Goal: Task Accomplishment & Management: Manage account settings

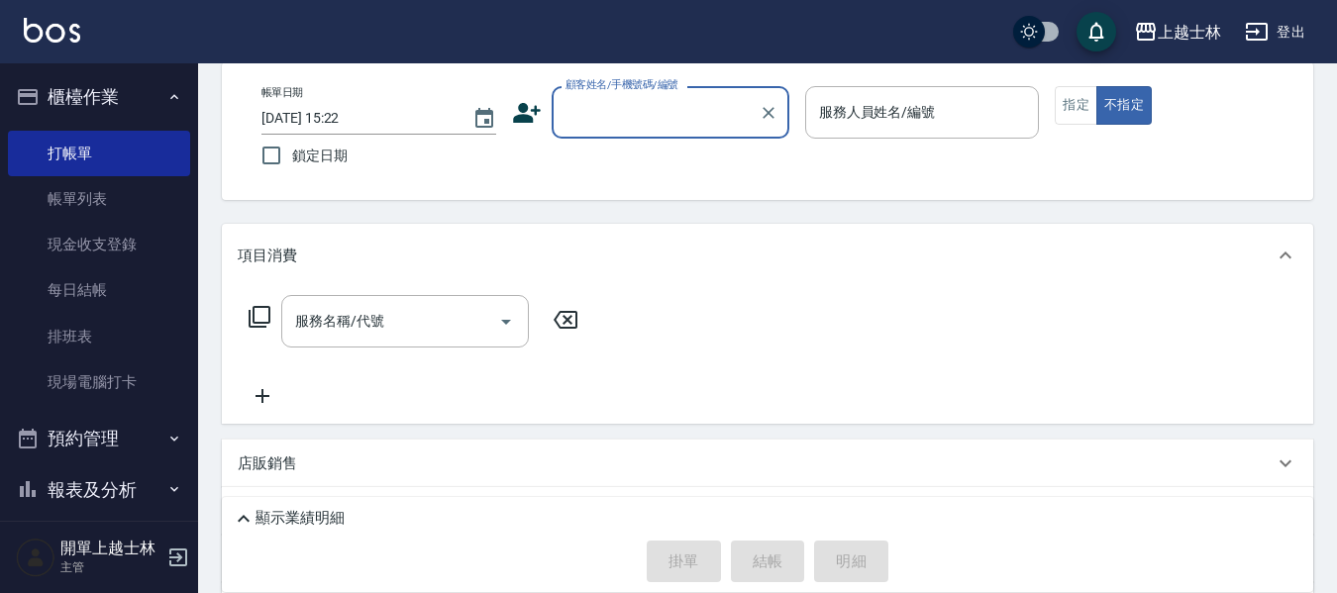
scroll to position [92, 0]
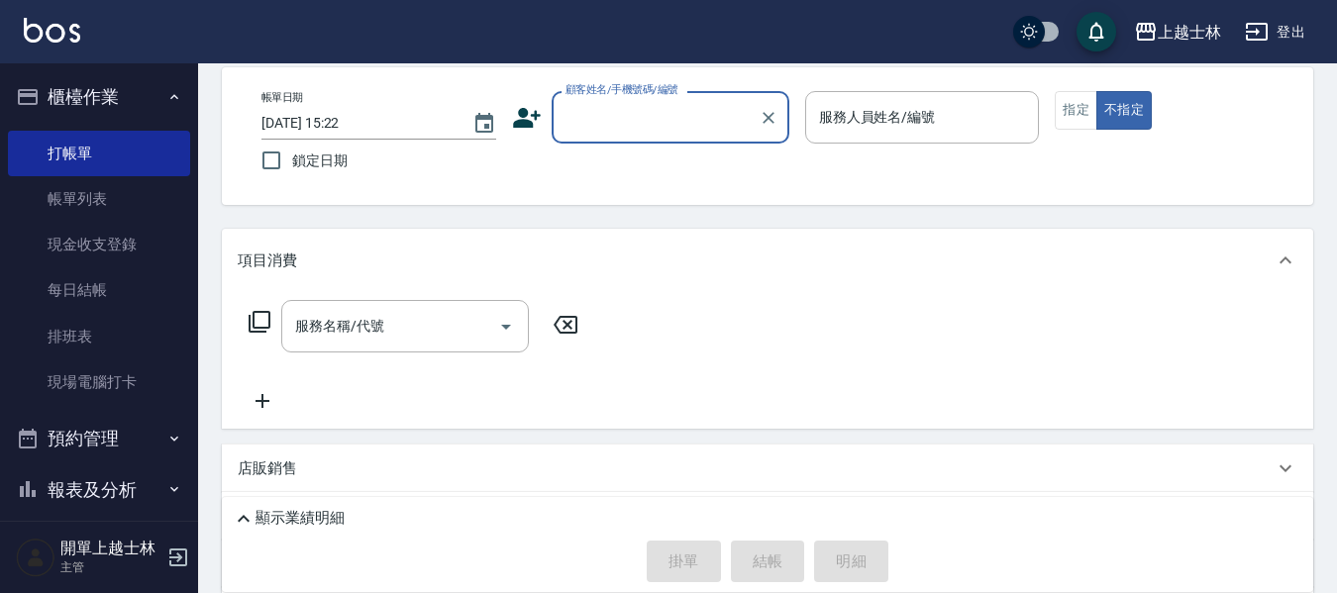
drag, startPoint x: 636, startPoint y: 75, endPoint x: 631, endPoint y: 128, distance: 52.7
click at [638, 90] on div "帳單日期 [DATE] 15:22 鎖定日期 顧客姓名/手機號碼/編號 顧客姓名/手機號碼/編號 服務人員姓名/編號 服務人員姓名/編號 指定 不指定" at bounding box center [768, 136] width 1092 height 138
click at [631, 128] on input "顧客姓名/手機號碼/編號" at bounding box center [656, 117] width 190 height 35
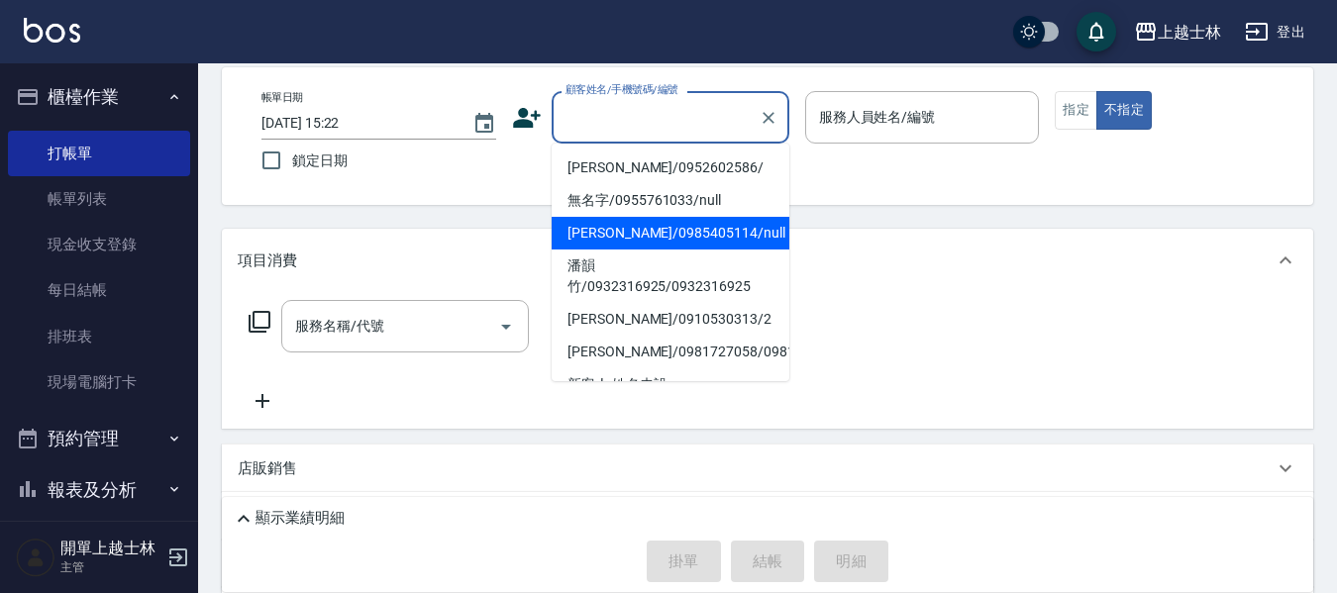
click at [673, 229] on li "[PERSON_NAME]/0985405114/null" at bounding box center [671, 233] width 238 height 33
type input "[PERSON_NAME]/0985405114/null"
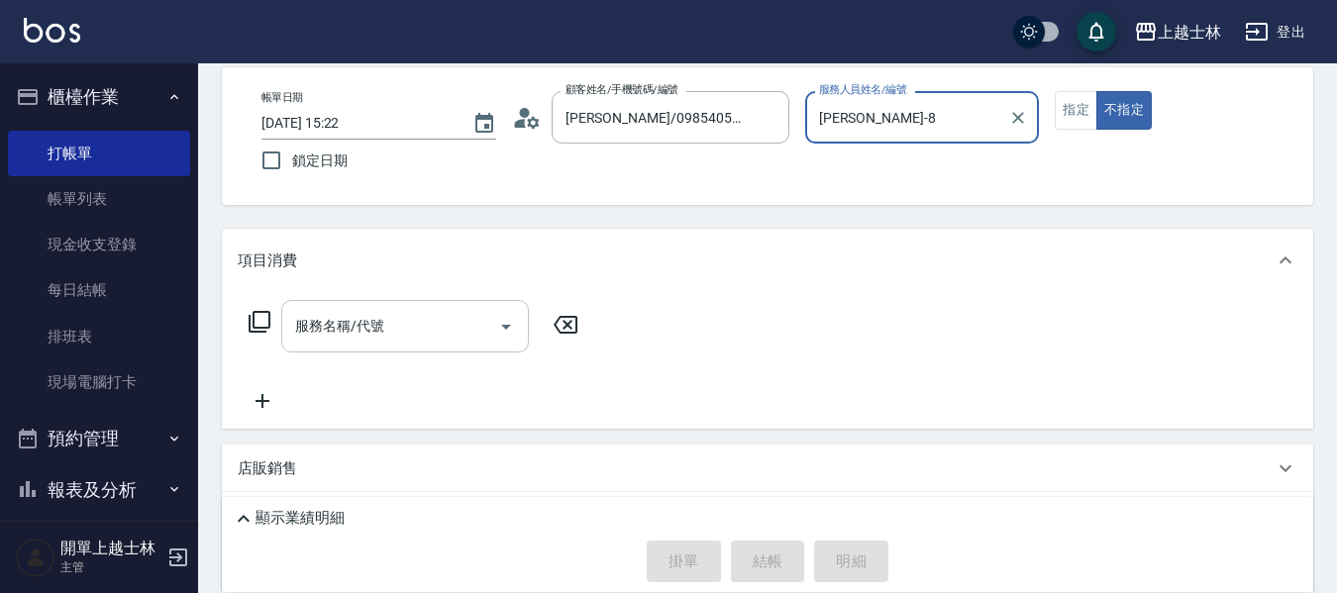
type input "[PERSON_NAME]-8"
click at [419, 305] on div "服務名稱/代號" at bounding box center [405, 326] width 248 height 53
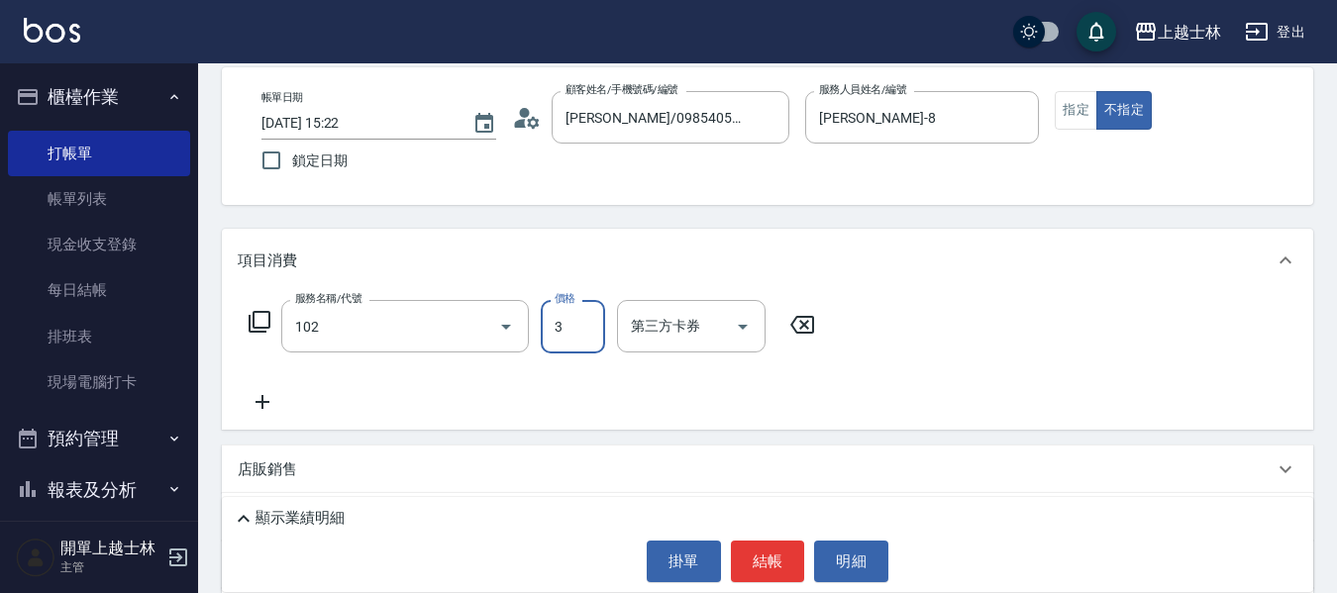
type input "精油洗髮(102)"
type input "3"
click at [383, 323] on input "精油洗髮(102)" at bounding box center [377, 326] width 174 height 35
type input "洗髮(101)"
type input "300"
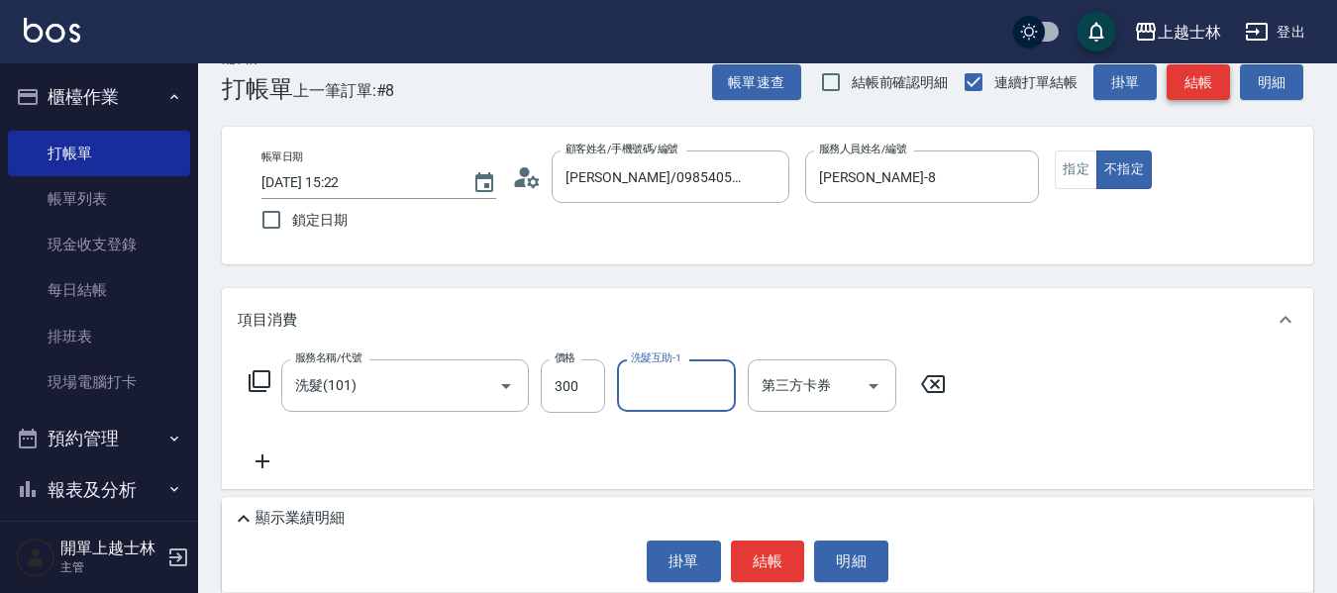
scroll to position [0, 0]
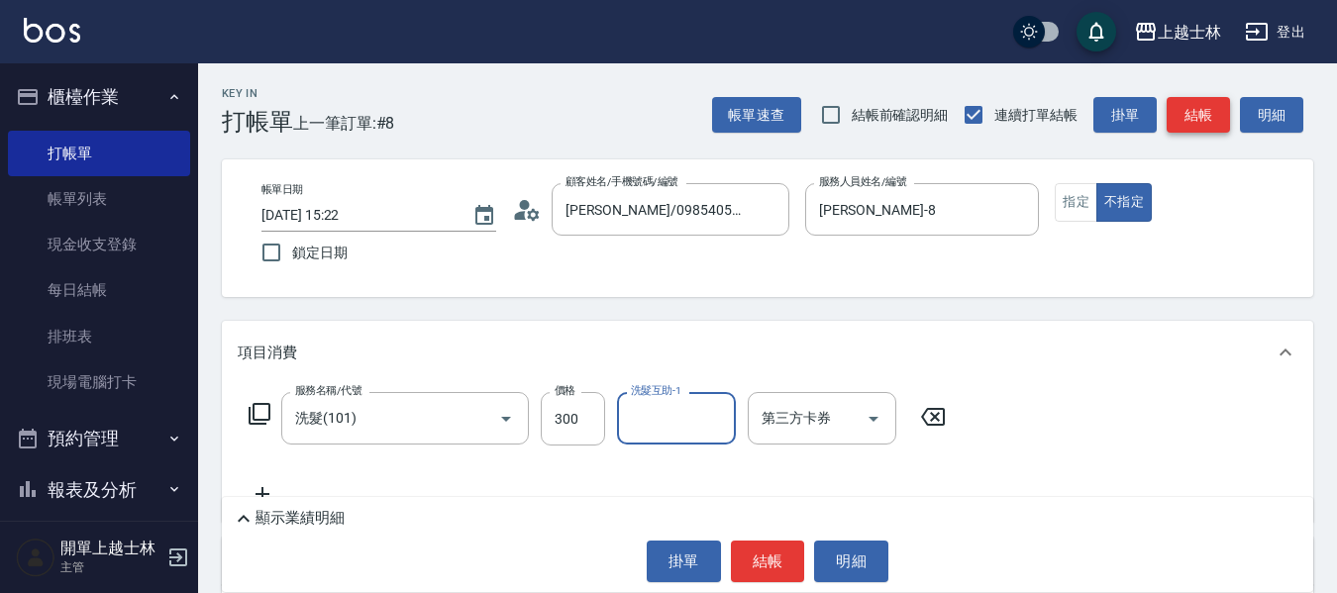
click at [1205, 121] on button "結帳" at bounding box center [1198, 115] width 63 height 37
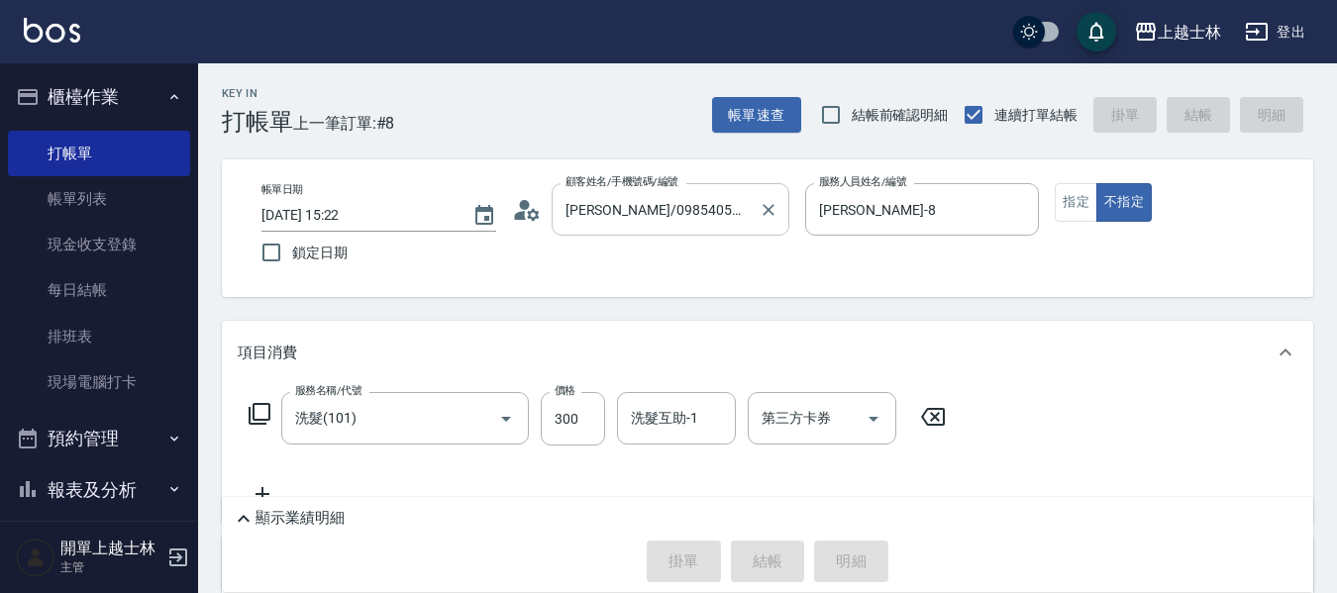
type input "[DATE] 16:16"
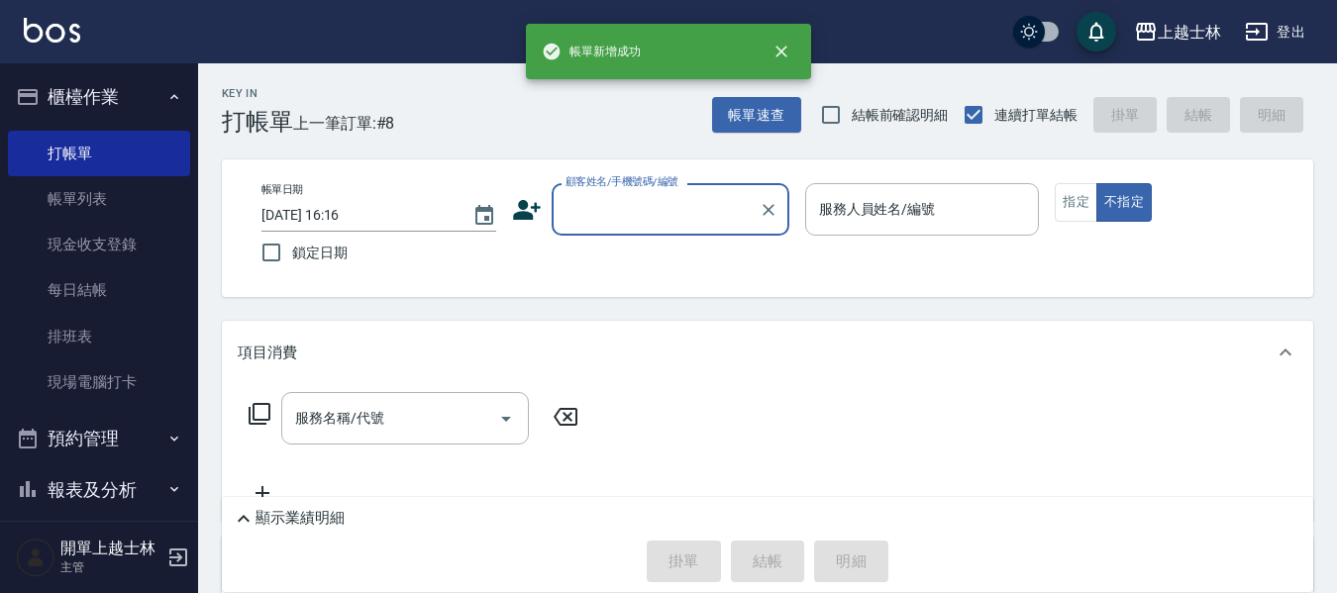
click at [625, 213] on input "顧客姓名/手機號碼/編號" at bounding box center [656, 209] width 190 height 35
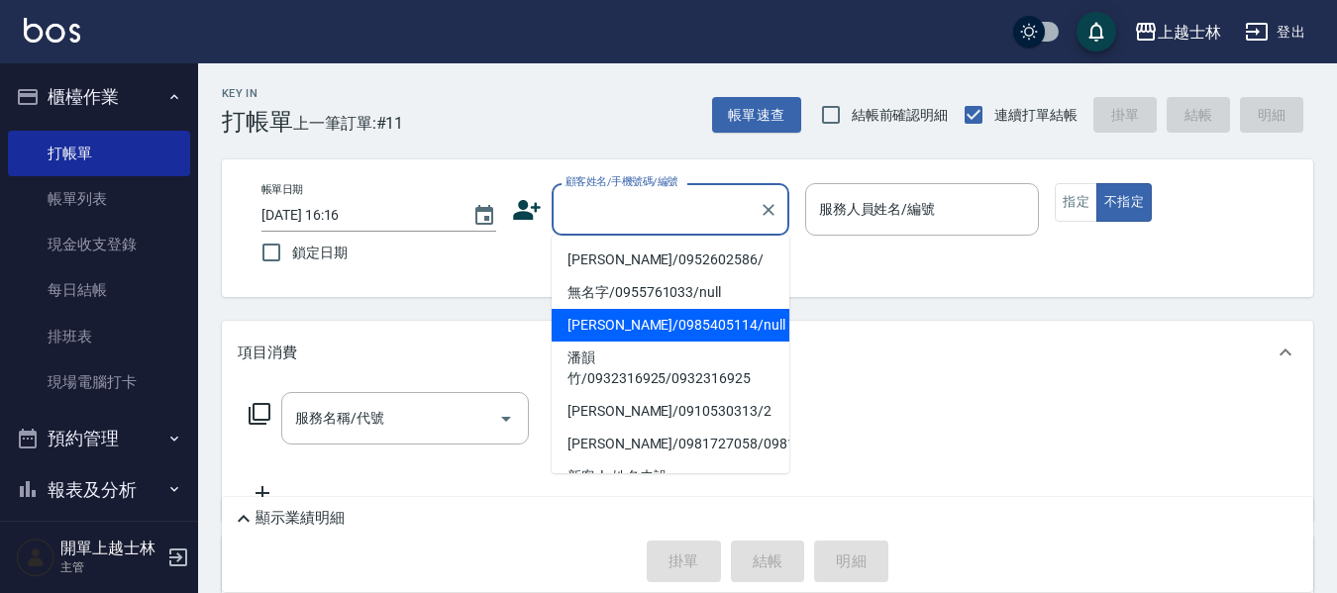
click at [649, 339] on li "[PERSON_NAME]/0985405114/null" at bounding box center [671, 325] width 238 height 33
type input "[PERSON_NAME]/0985405114/null"
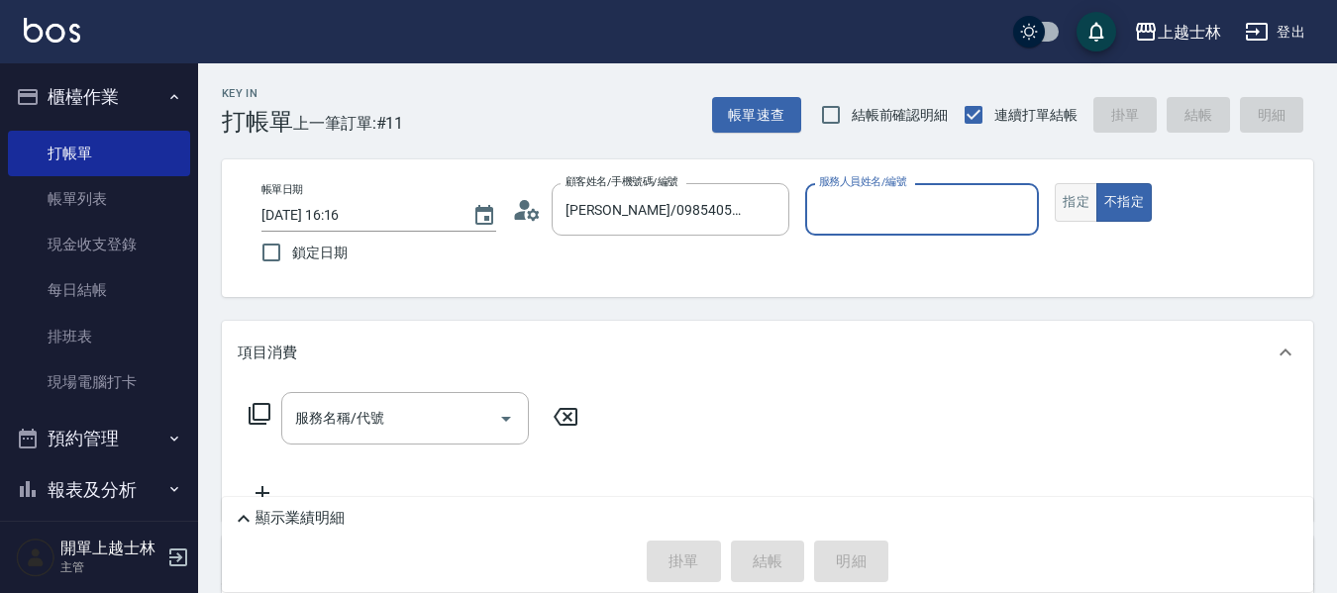
type input "[PERSON_NAME]-8"
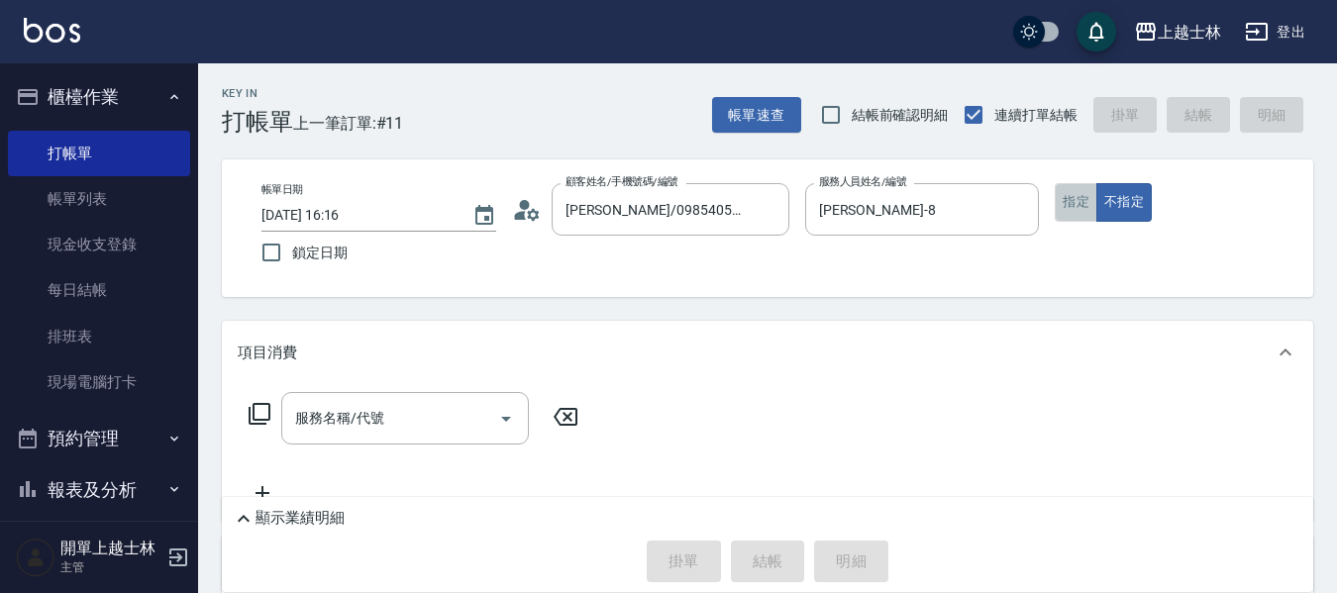
click at [1075, 206] on button "指定" at bounding box center [1076, 202] width 43 height 39
click at [330, 431] on input "服務名稱/代號" at bounding box center [390, 418] width 200 height 35
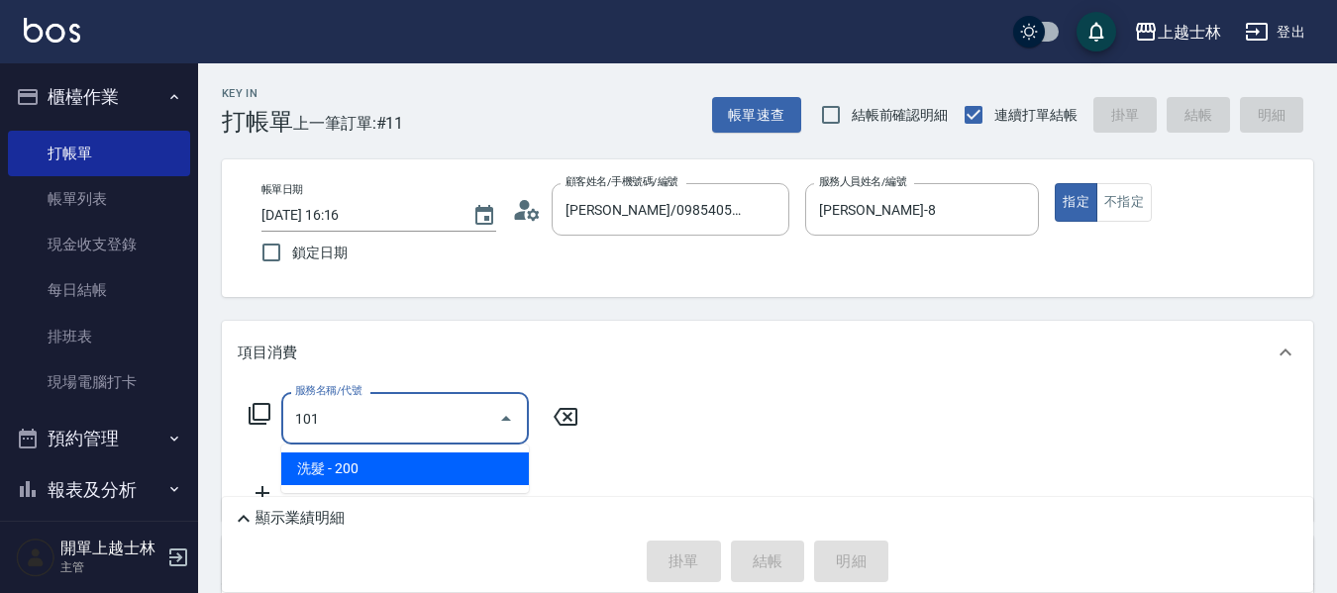
type input "洗髮(101)"
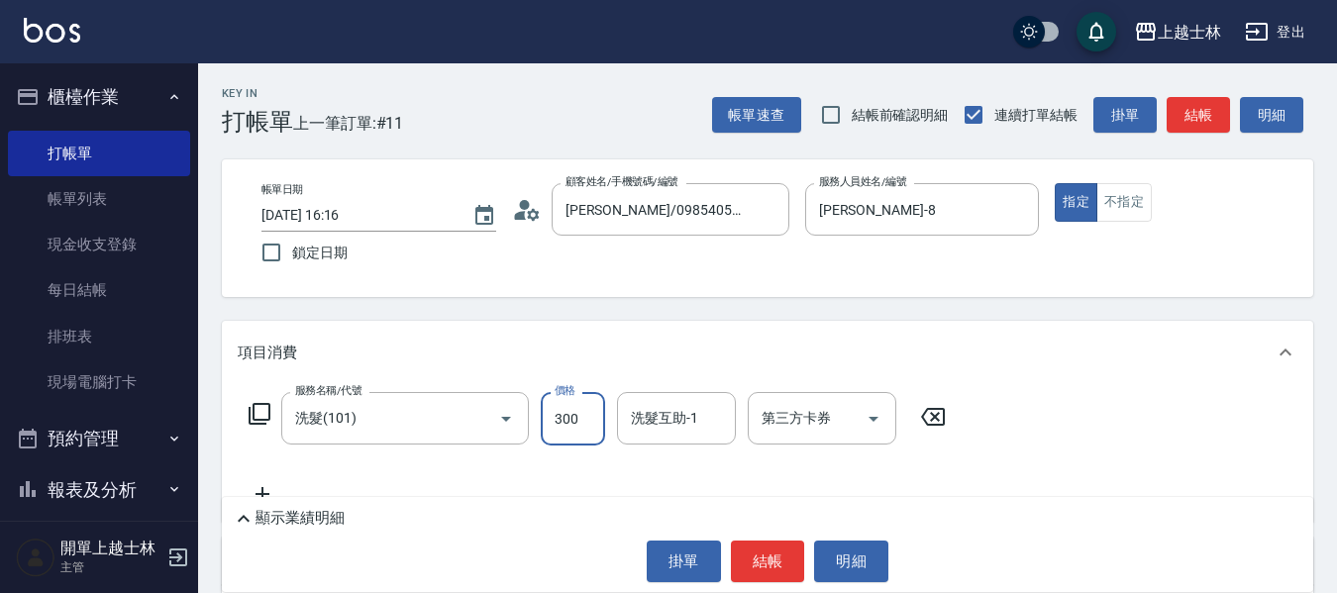
type input "300"
click at [1184, 121] on button "結帳" at bounding box center [1198, 115] width 63 height 37
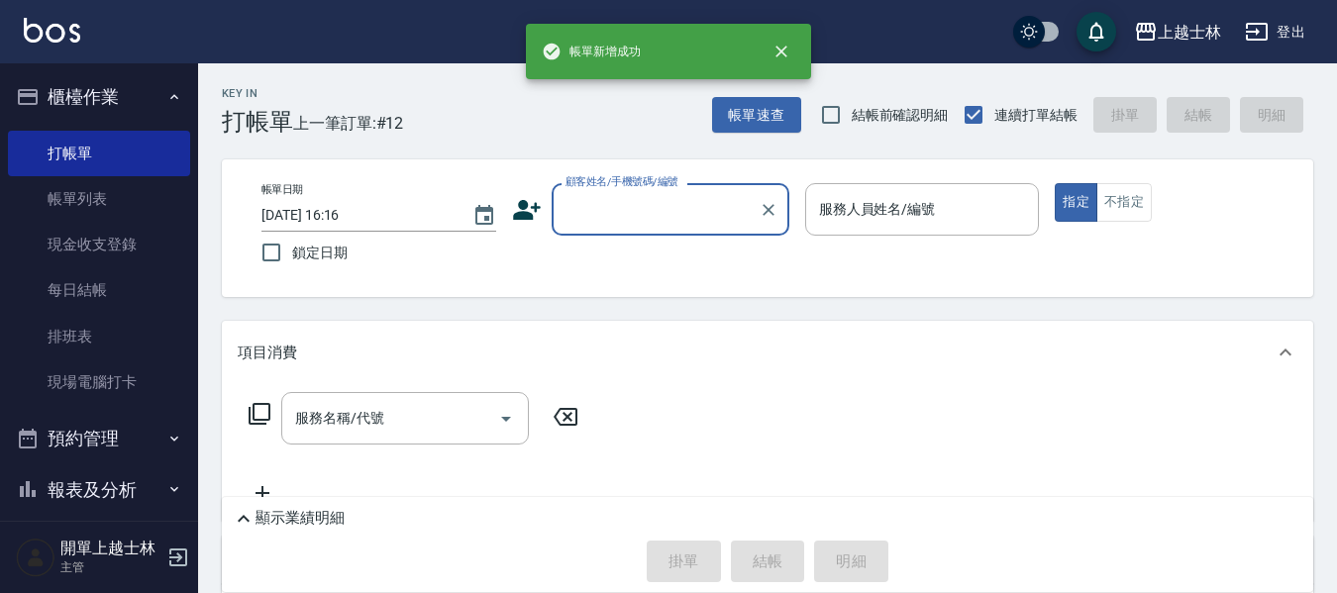
scroll to position [198, 0]
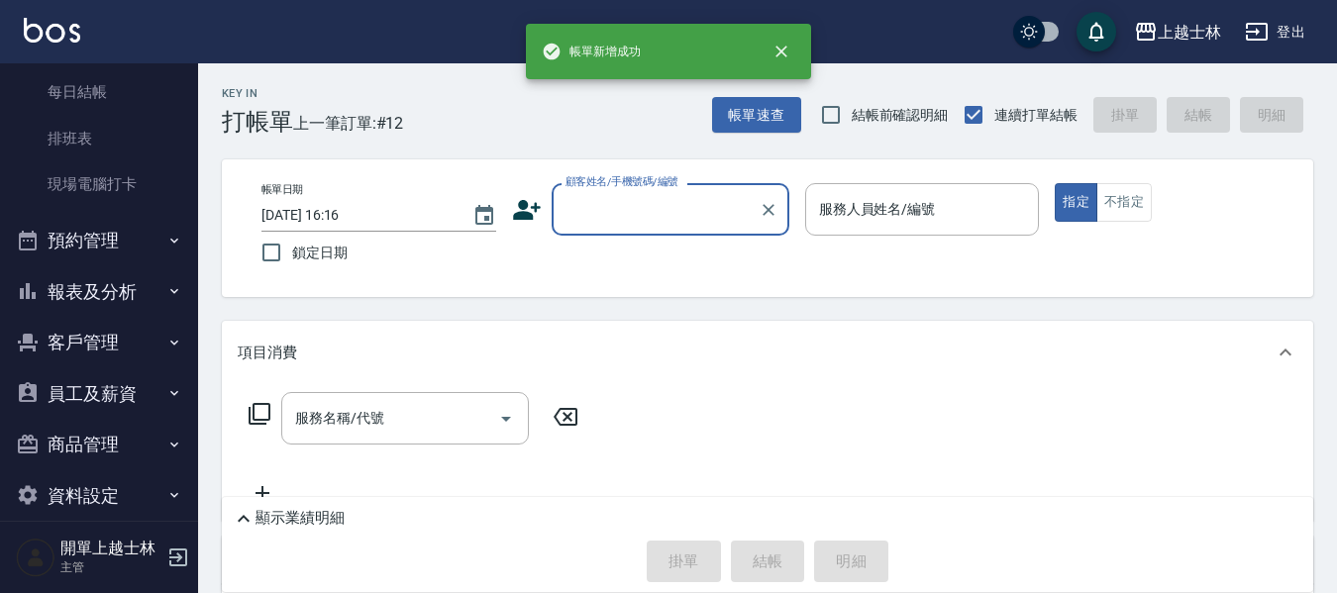
click at [132, 293] on button "報表及分析" at bounding box center [99, 292] width 182 height 52
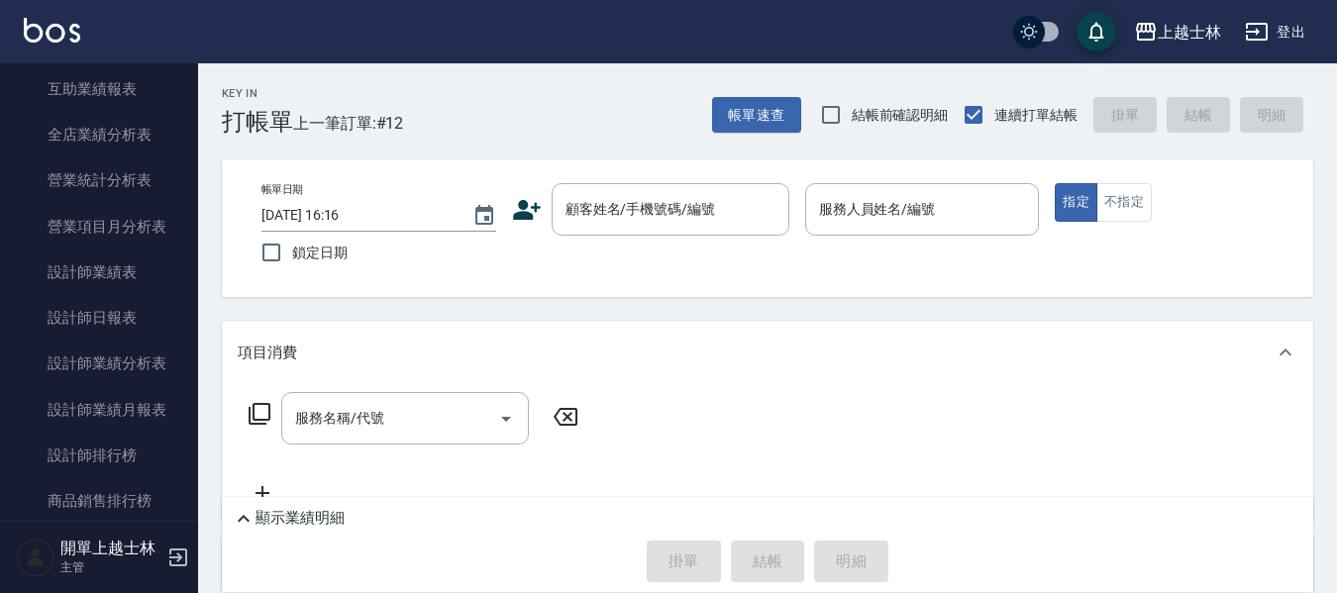
scroll to position [793, 0]
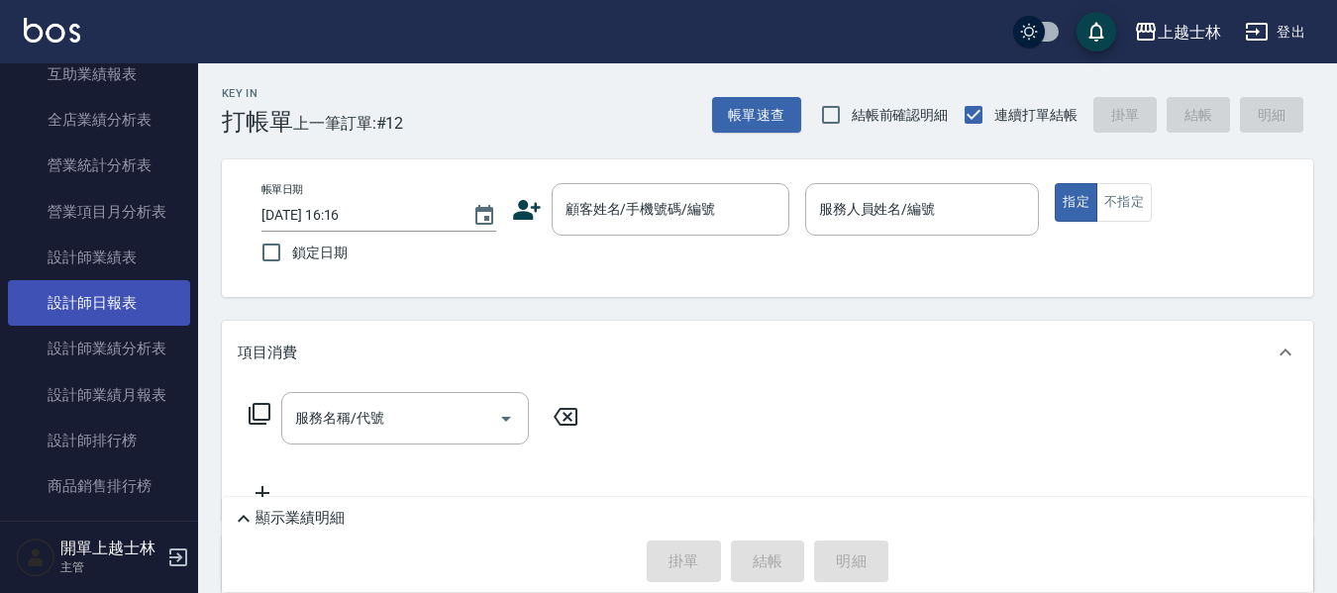
click at [119, 298] on link "設計師日報表" at bounding box center [99, 303] width 182 height 46
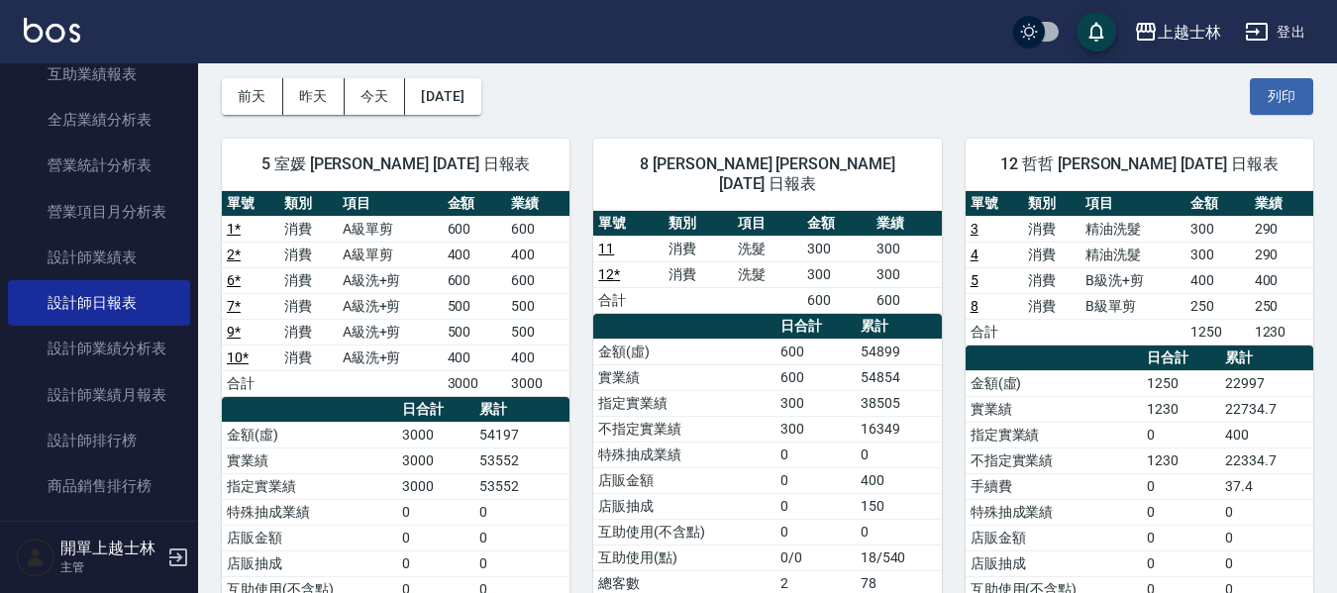
scroll to position [48, 0]
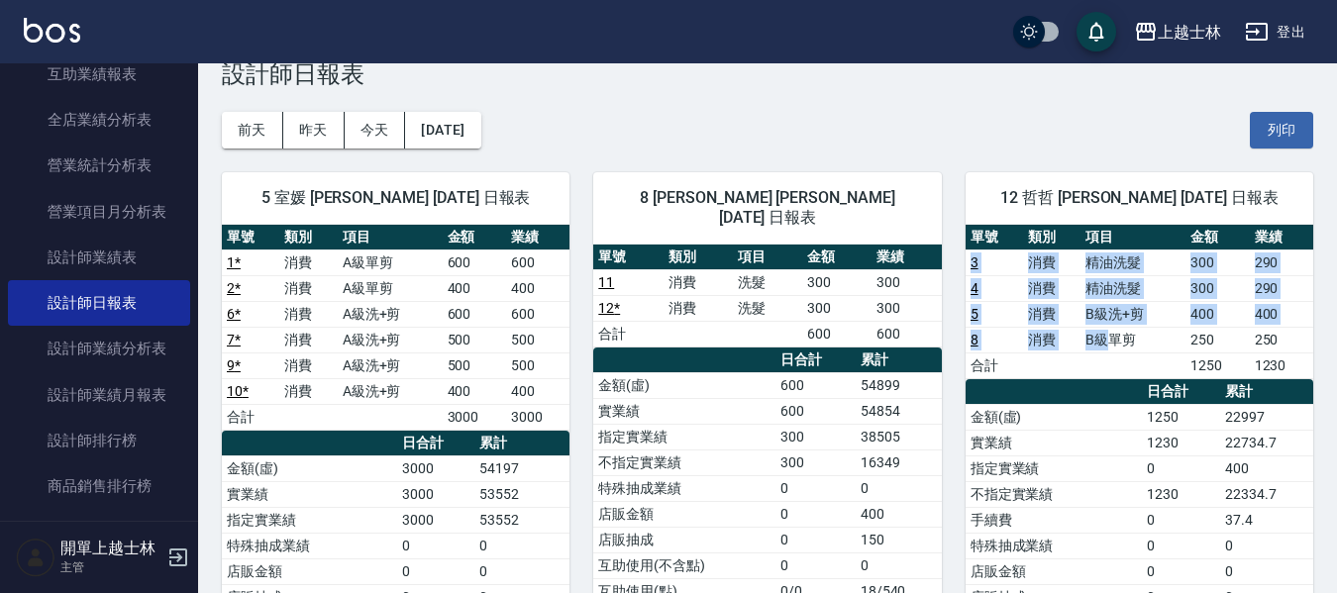
drag, startPoint x: 966, startPoint y: 251, endPoint x: 1103, endPoint y: 353, distance: 170.6
click at [1108, 338] on tbody "3 消費 精油洗髮 300 290 4 消費 精油洗髮 300 290 5 消費 B級洗+剪 400 400 8 消費 B級單剪 250 250 合計 125…" at bounding box center [1140, 314] width 348 height 129
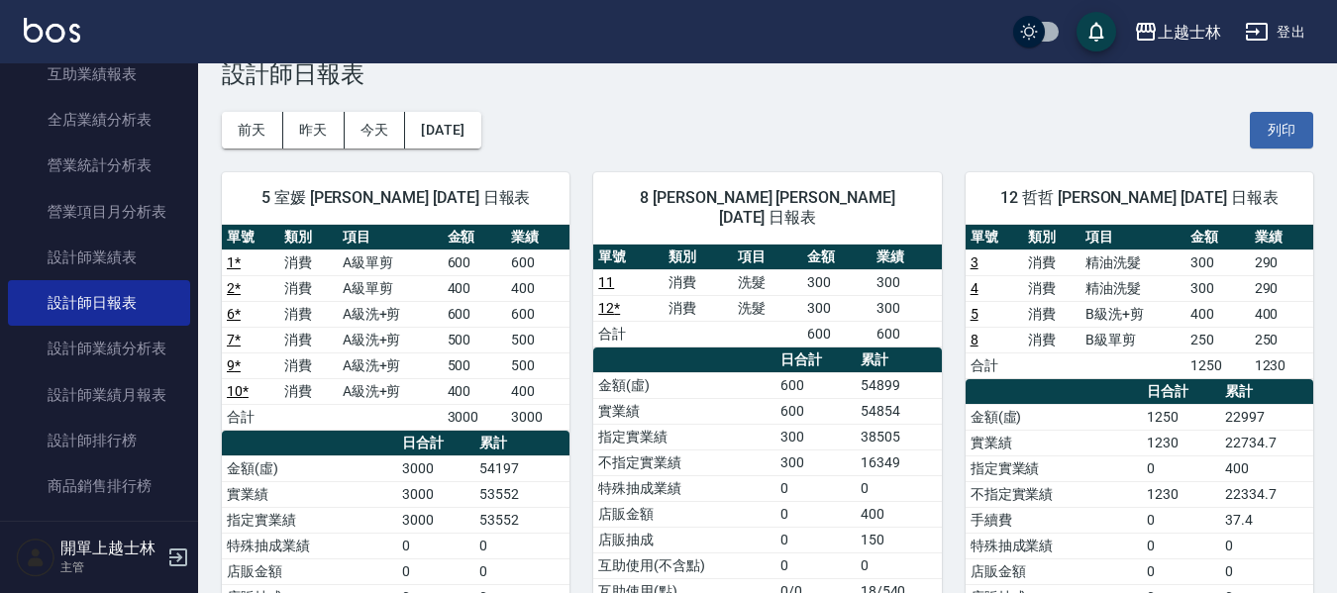
click at [1086, 413] on td "金額(虛)" at bounding box center [1054, 417] width 177 height 26
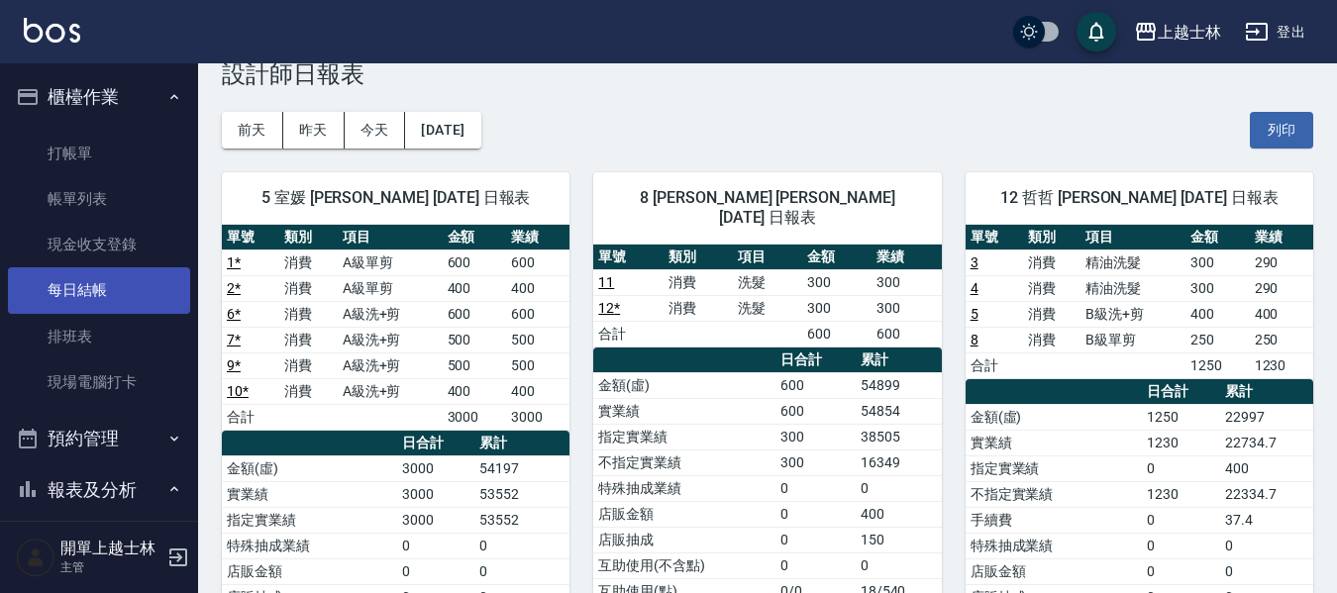
scroll to position [0, 0]
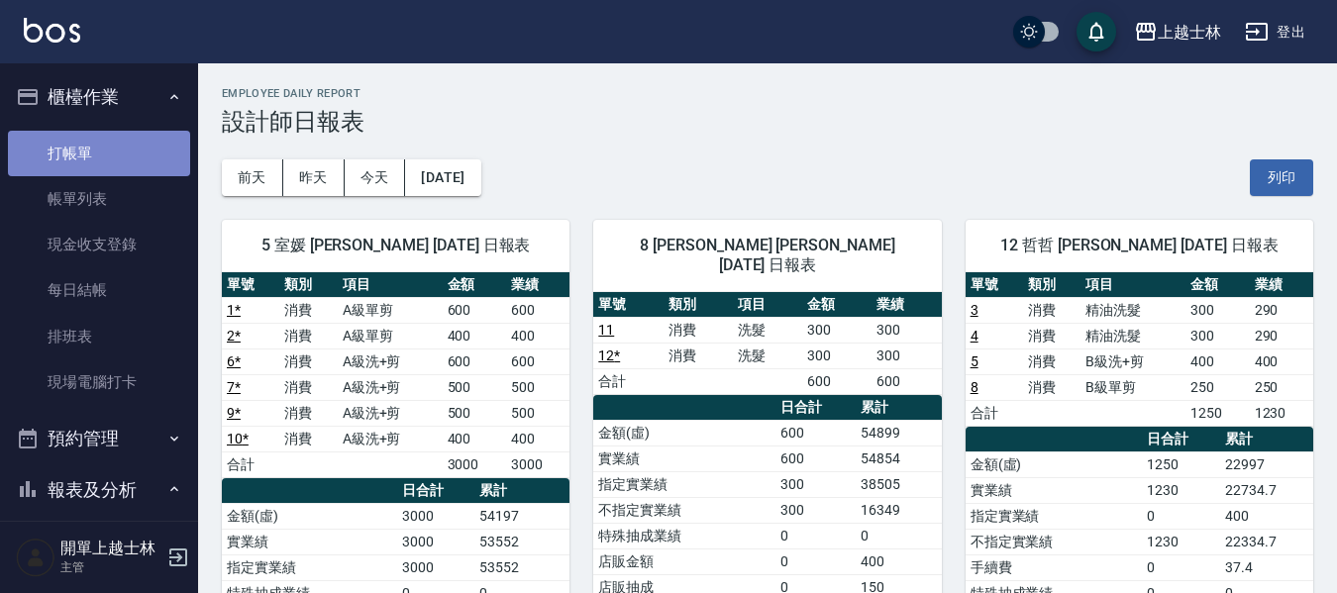
click at [110, 149] on link "打帳單" at bounding box center [99, 154] width 182 height 46
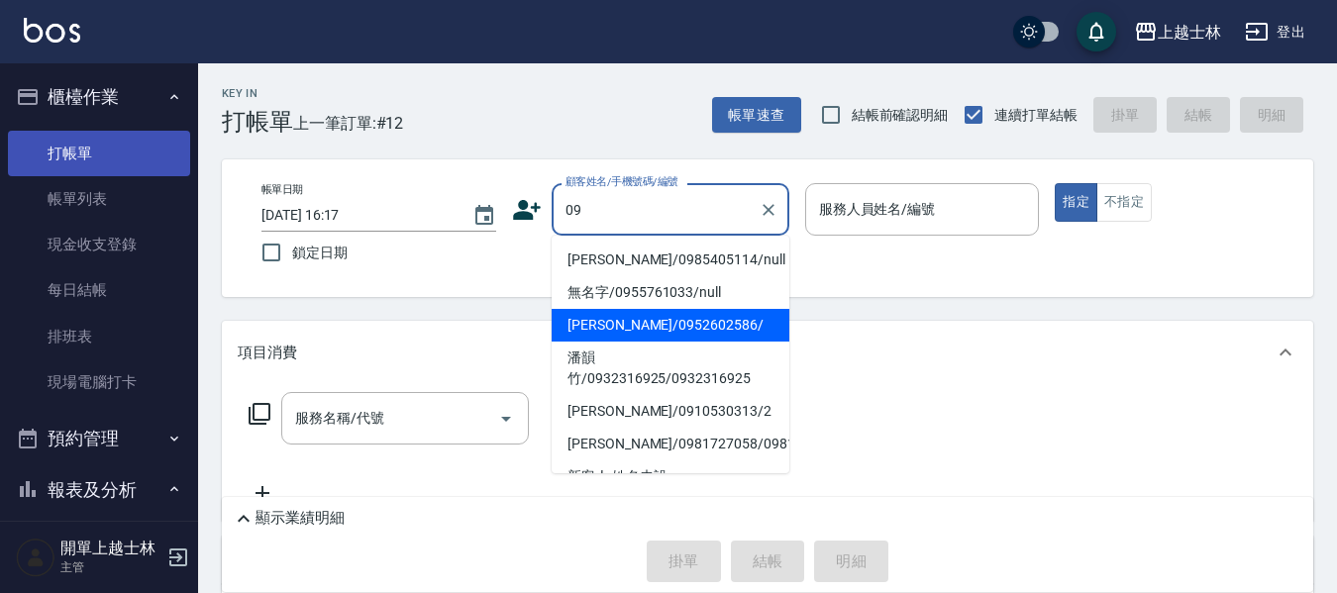
type input "[PERSON_NAME]/0952602586/"
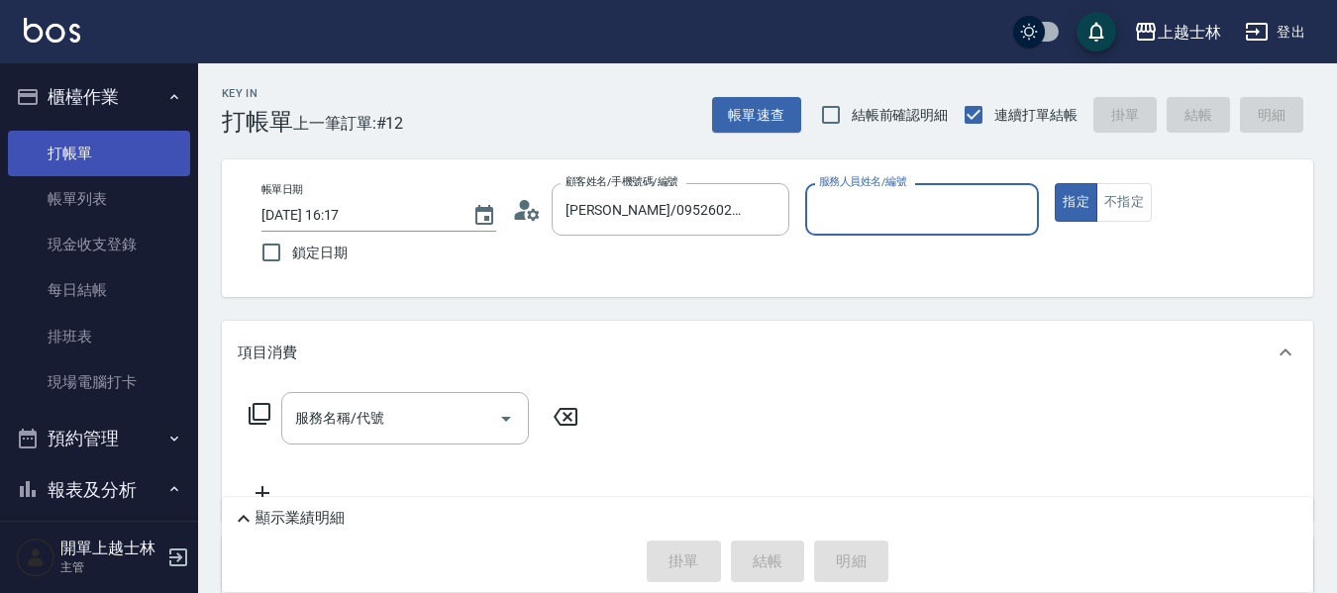
type input "[PERSON_NAME]-12"
click at [1055, 183] on button "指定" at bounding box center [1076, 202] width 43 height 39
type button "true"
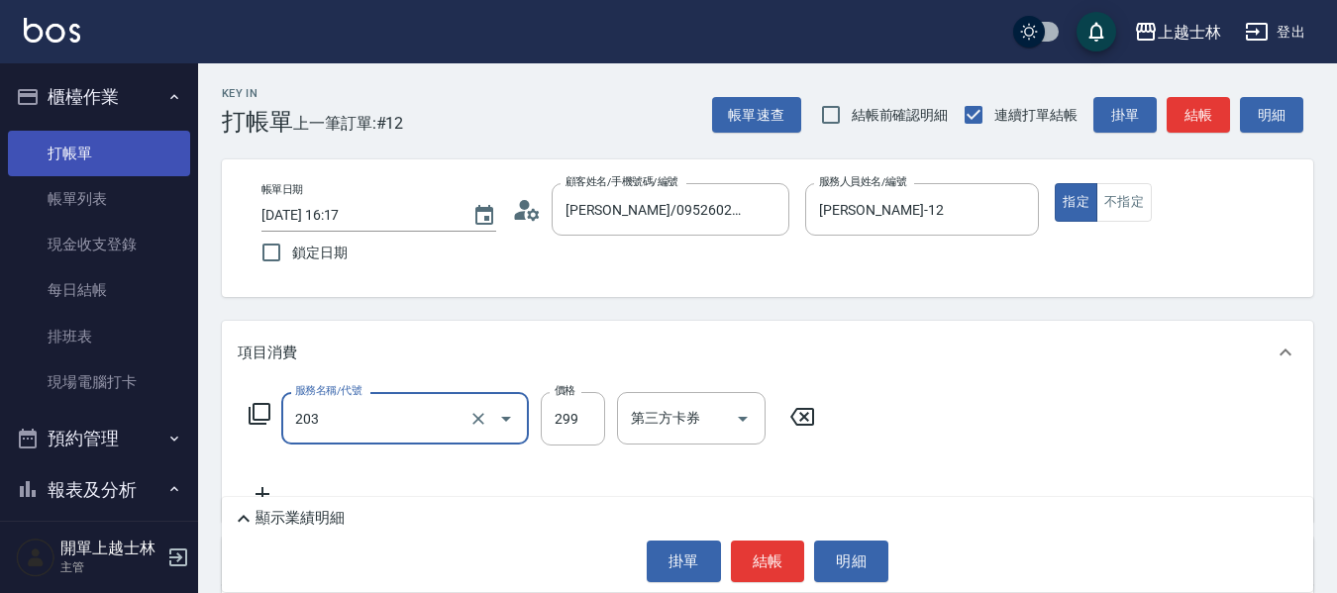
type input "B級洗+剪(203)"
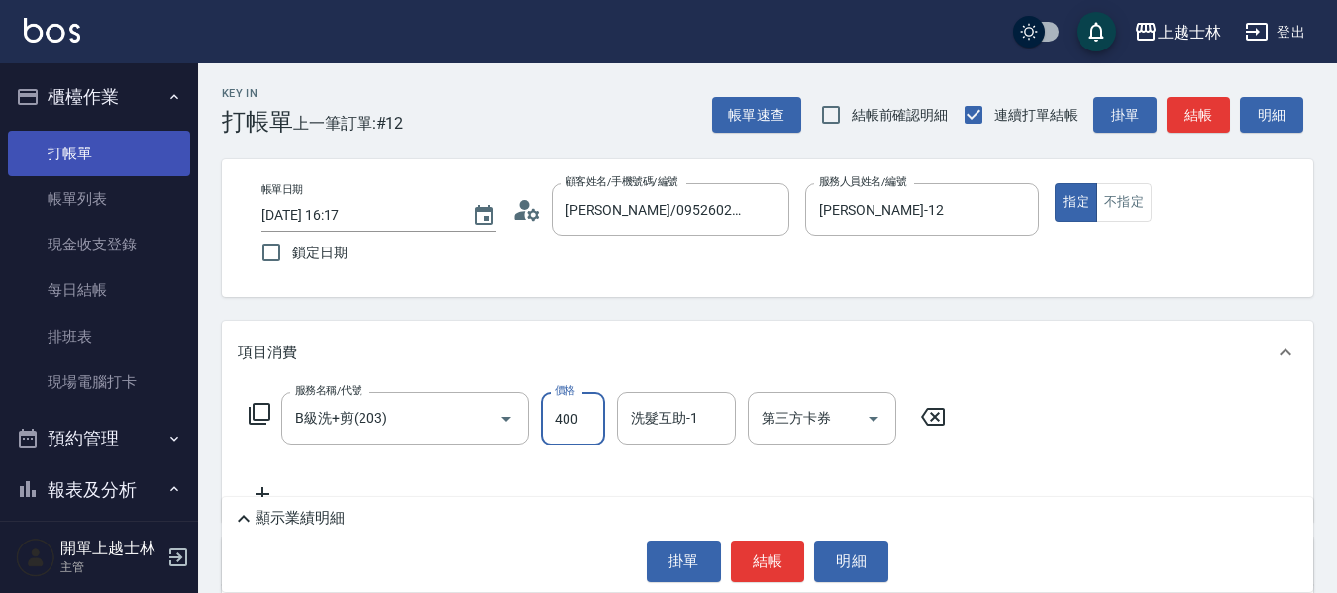
type input "400"
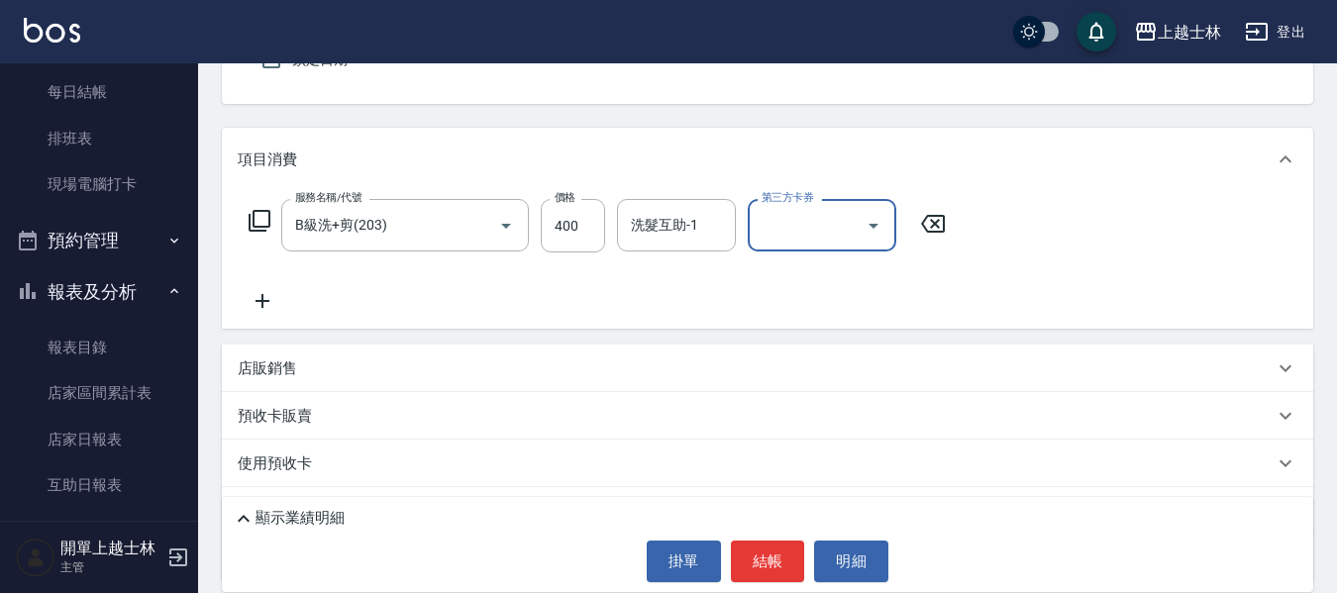
scroll to position [291, 0]
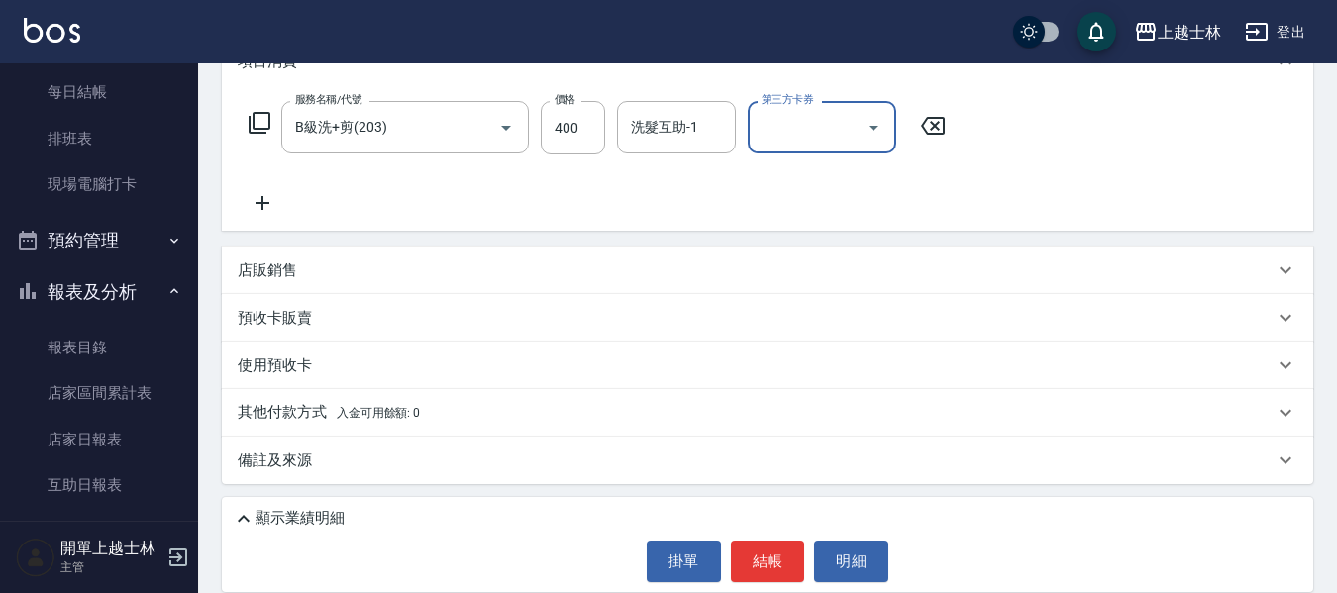
click at [325, 290] on div "店販銷售" at bounding box center [768, 271] width 1092 height 48
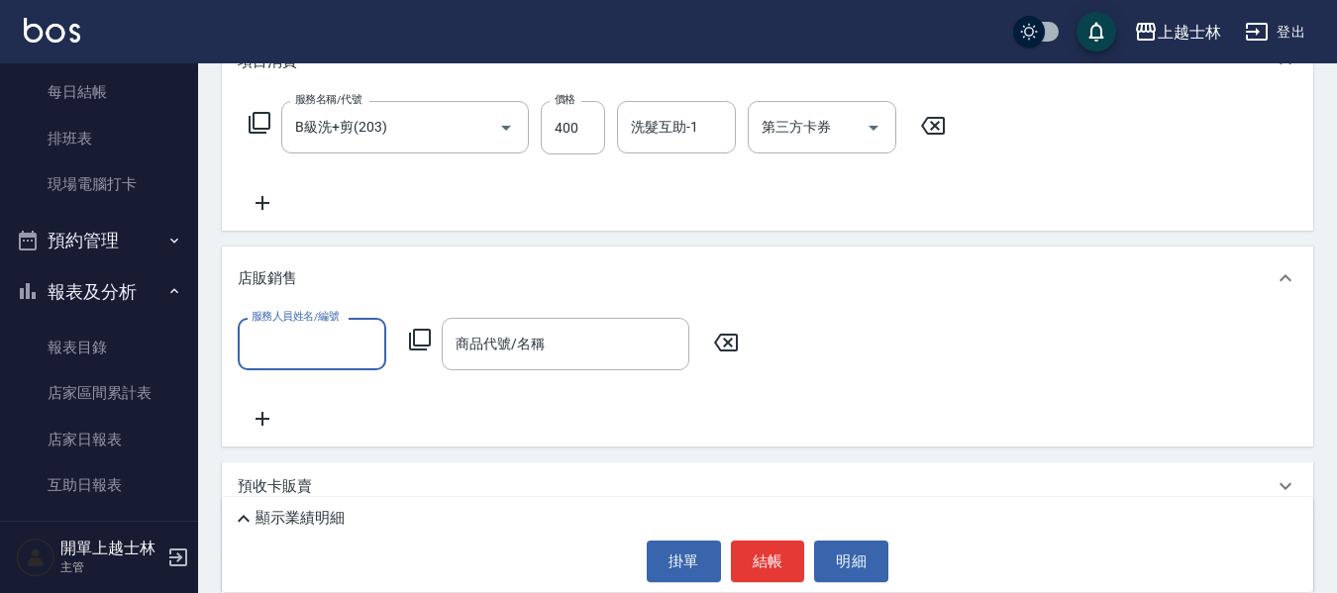
scroll to position [0, 0]
type input "[PERSON_NAME]-12"
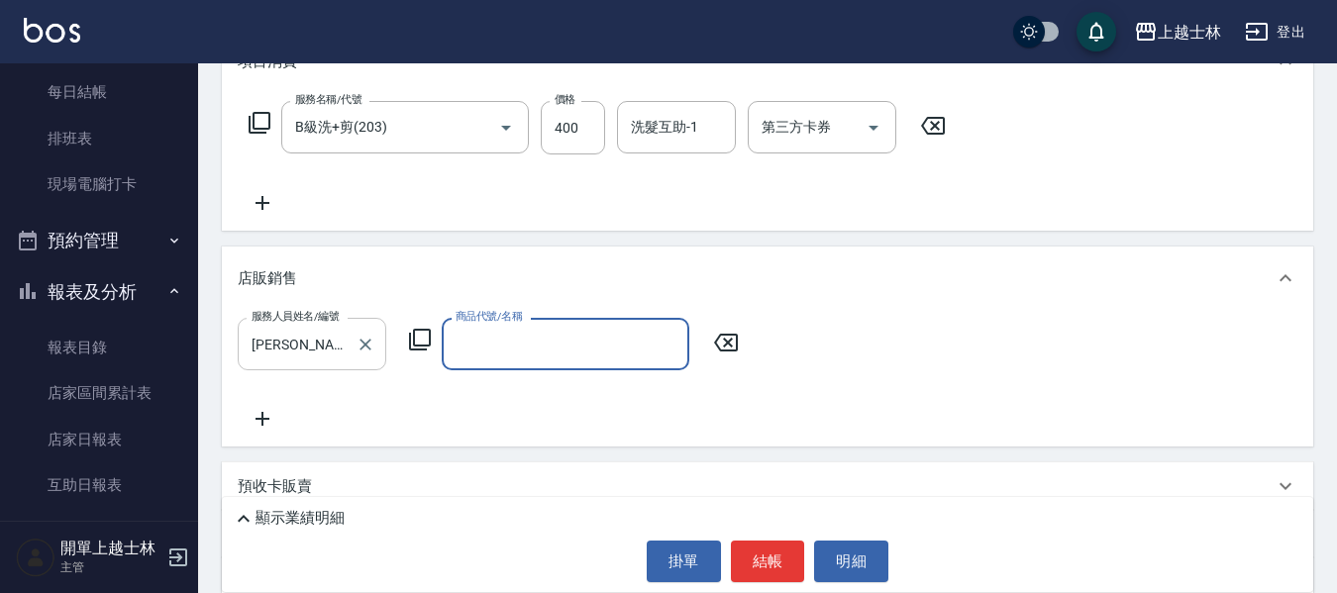
type input "2"
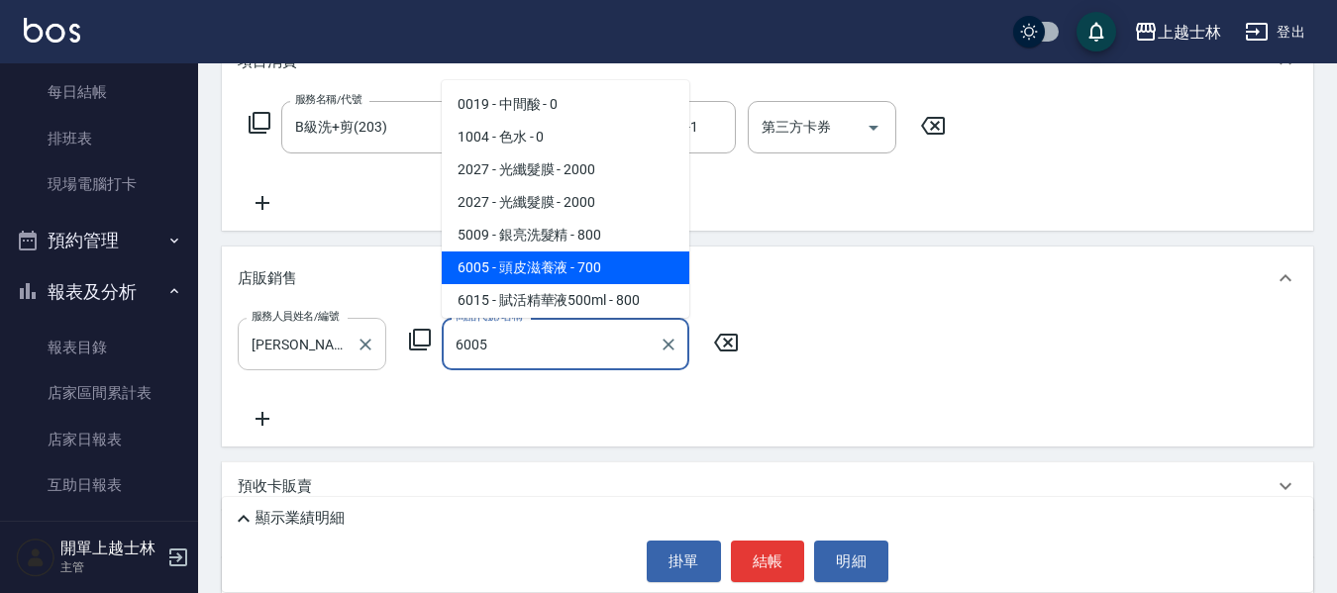
type input "頭皮滋養液"
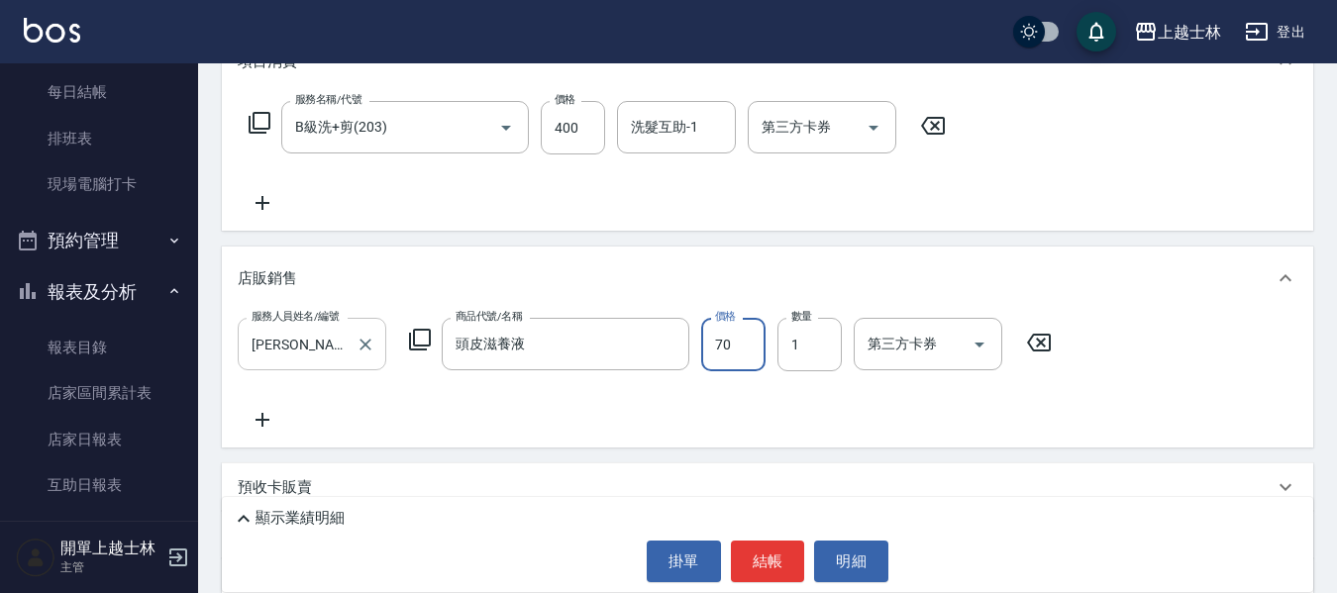
type input "700"
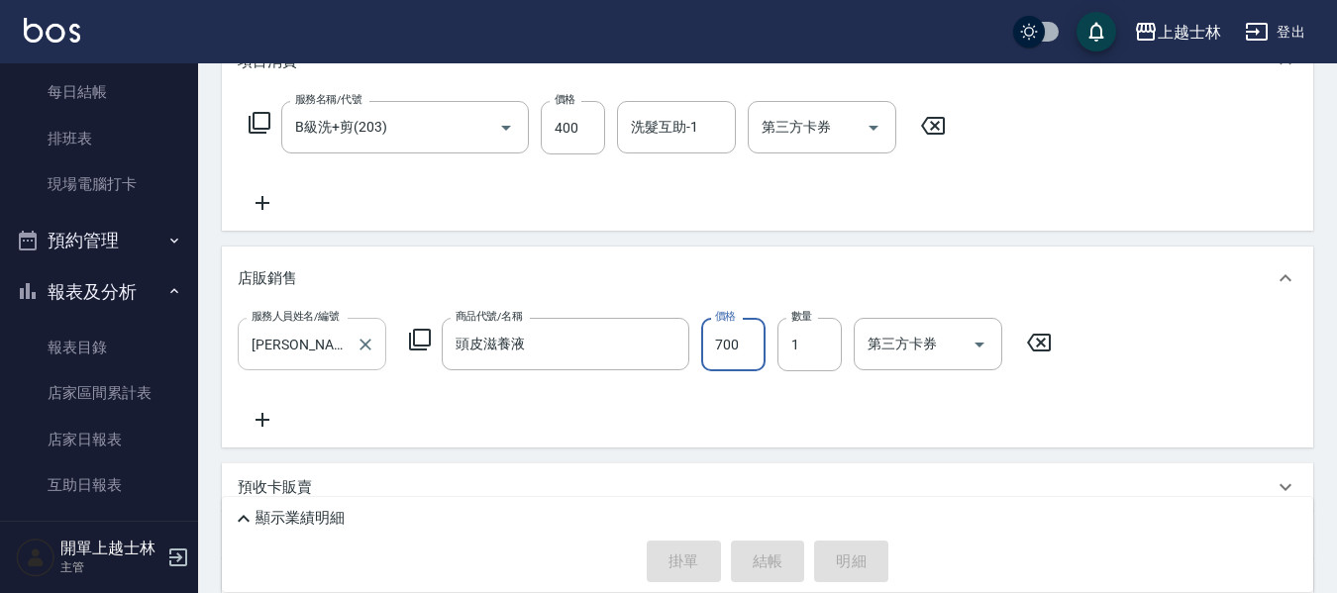
type input "[DATE] 16:19"
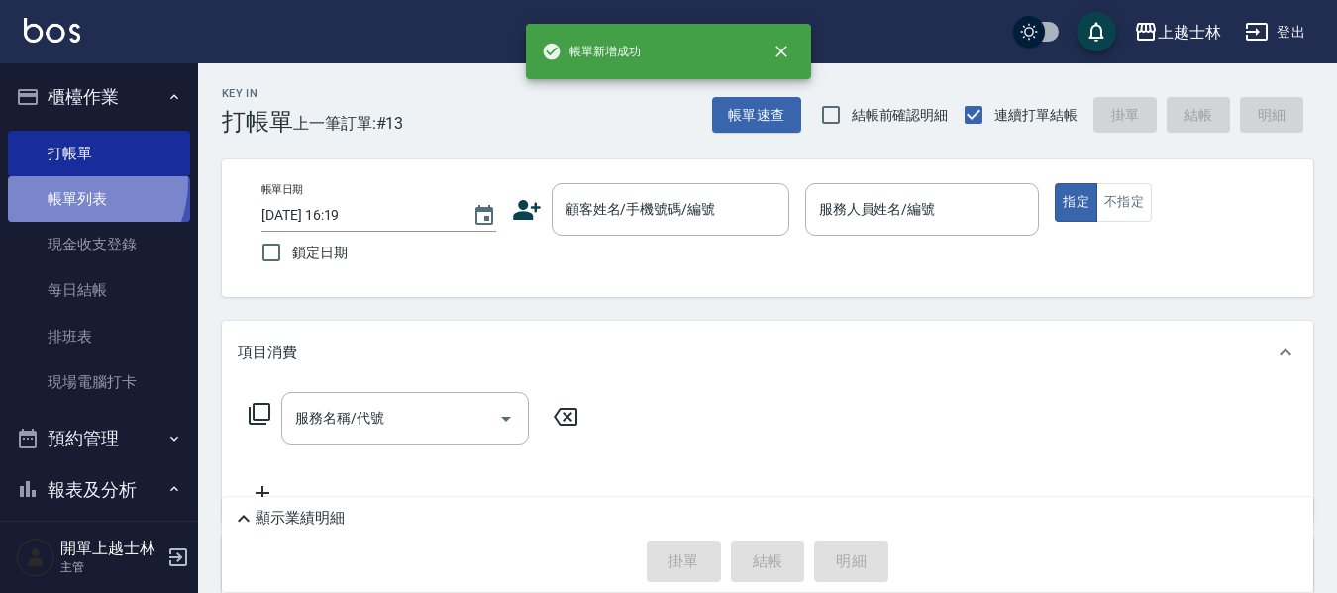
click at [73, 182] on link "帳單列表" at bounding box center [99, 199] width 182 height 46
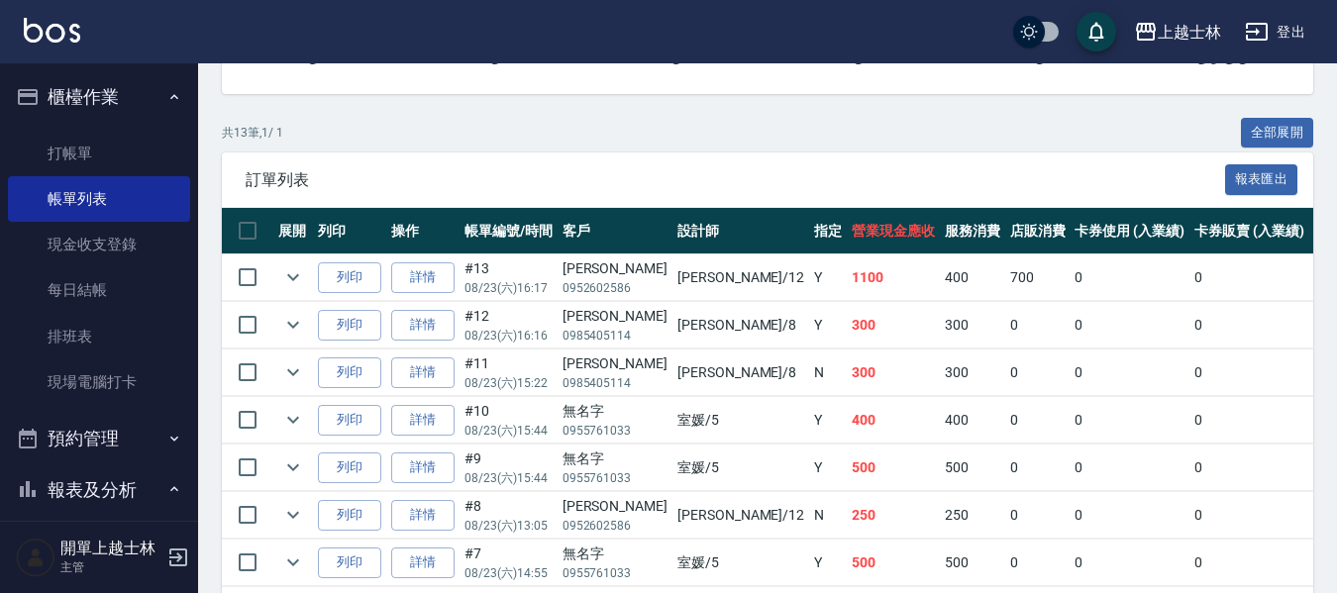
scroll to position [396, 0]
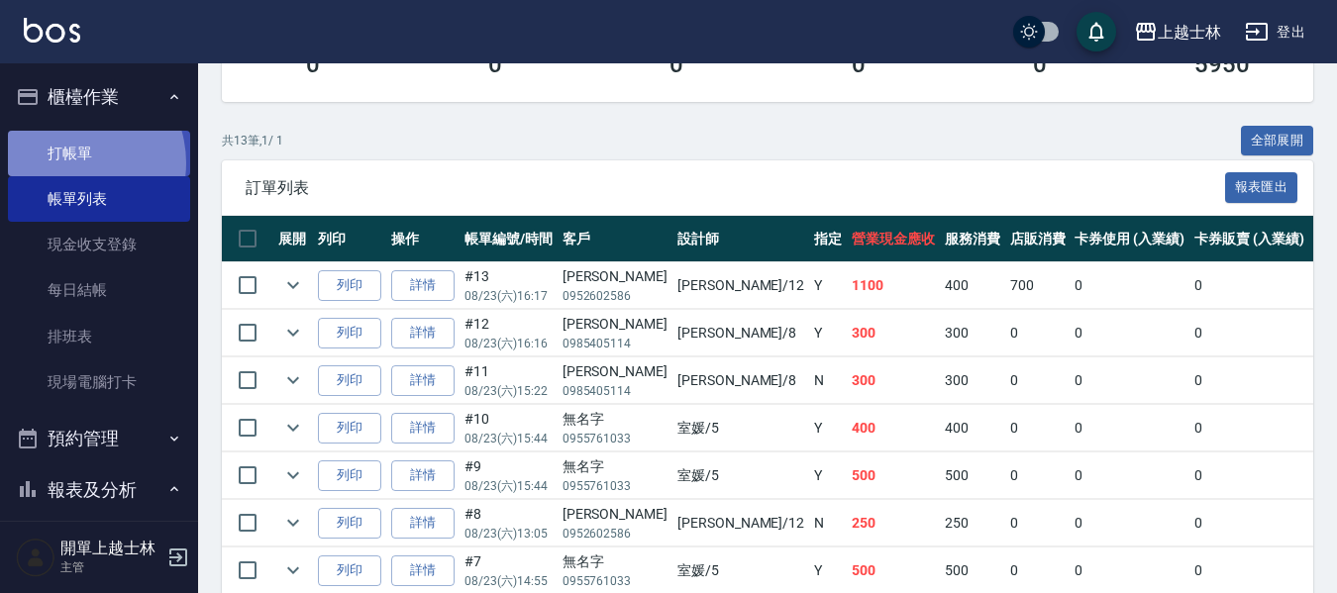
click at [68, 162] on link "打帳單" at bounding box center [99, 154] width 182 height 46
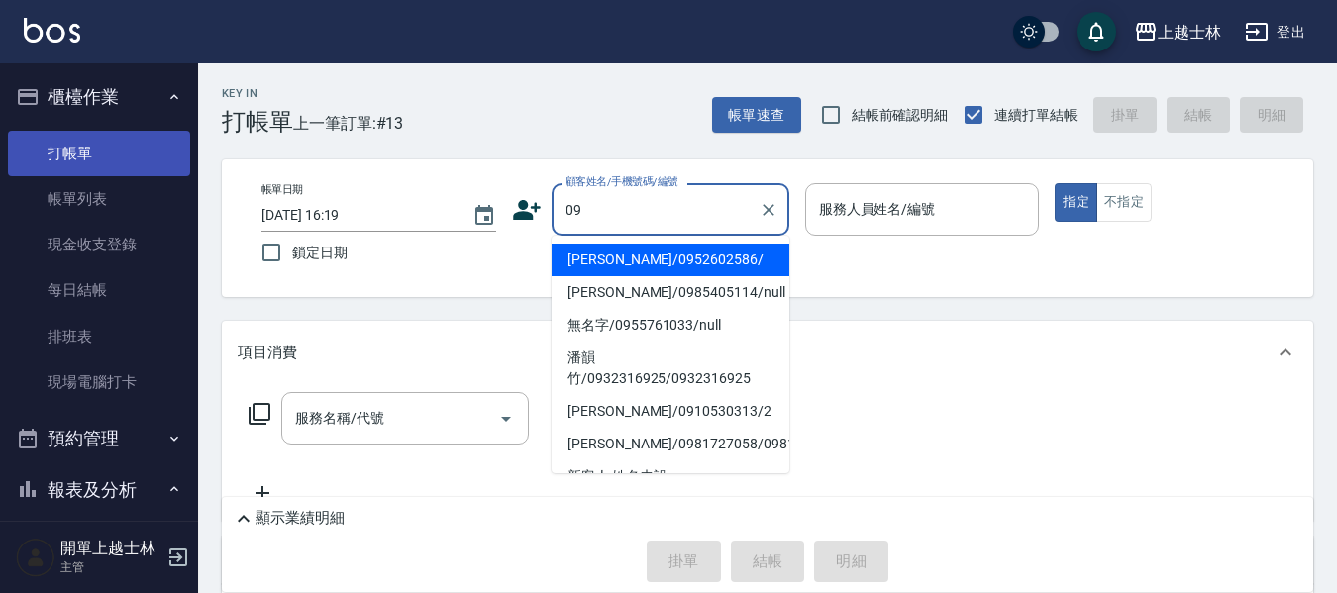
type input "[PERSON_NAME]/0952602586/"
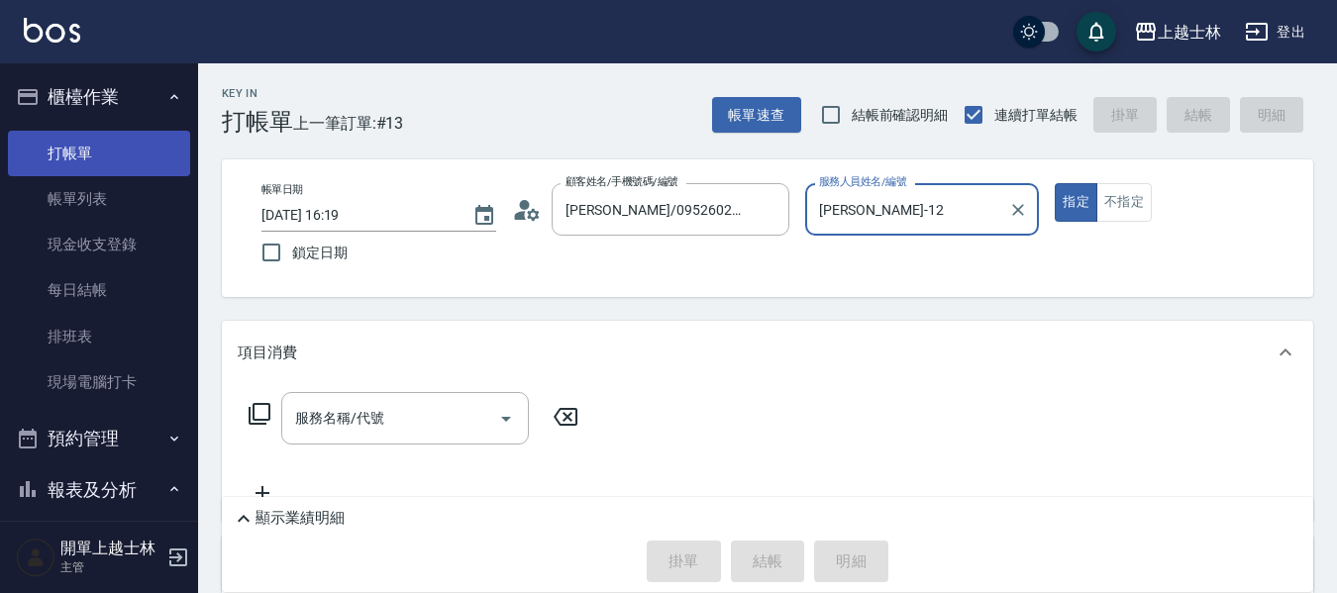
type input "[PERSON_NAME]-12"
click at [1055, 183] on button "指定" at bounding box center [1076, 202] width 43 height 39
type button "true"
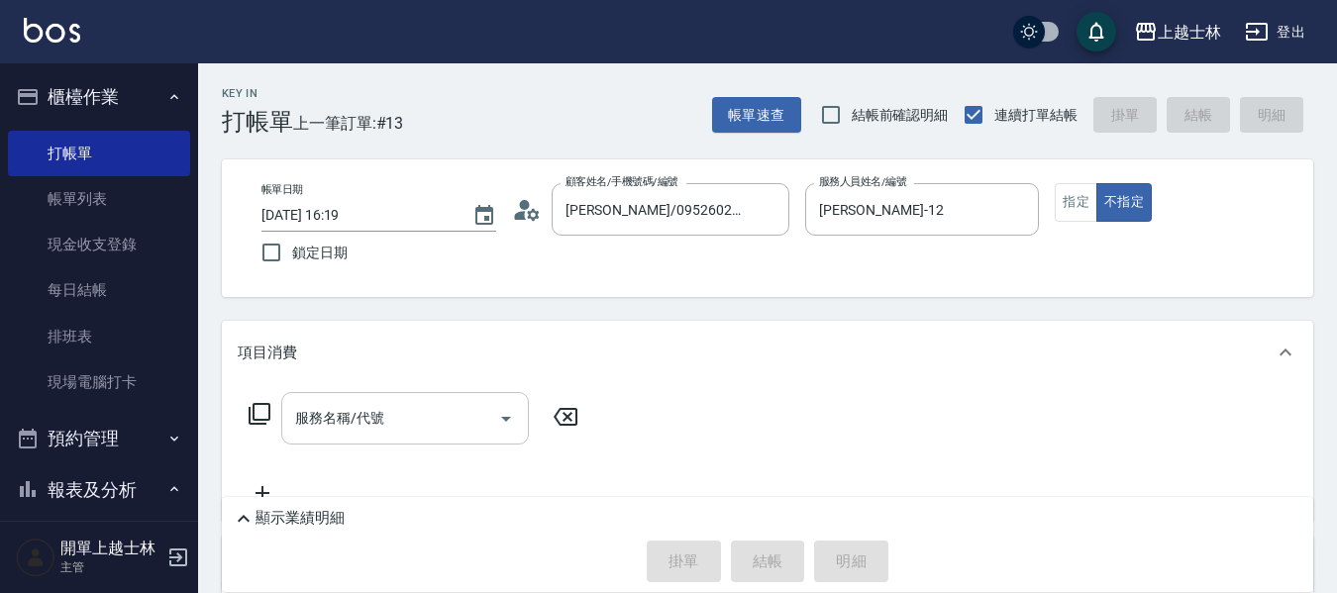
click at [454, 425] on input "服務名稱/代號" at bounding box center [390, 418] width 200 height 35
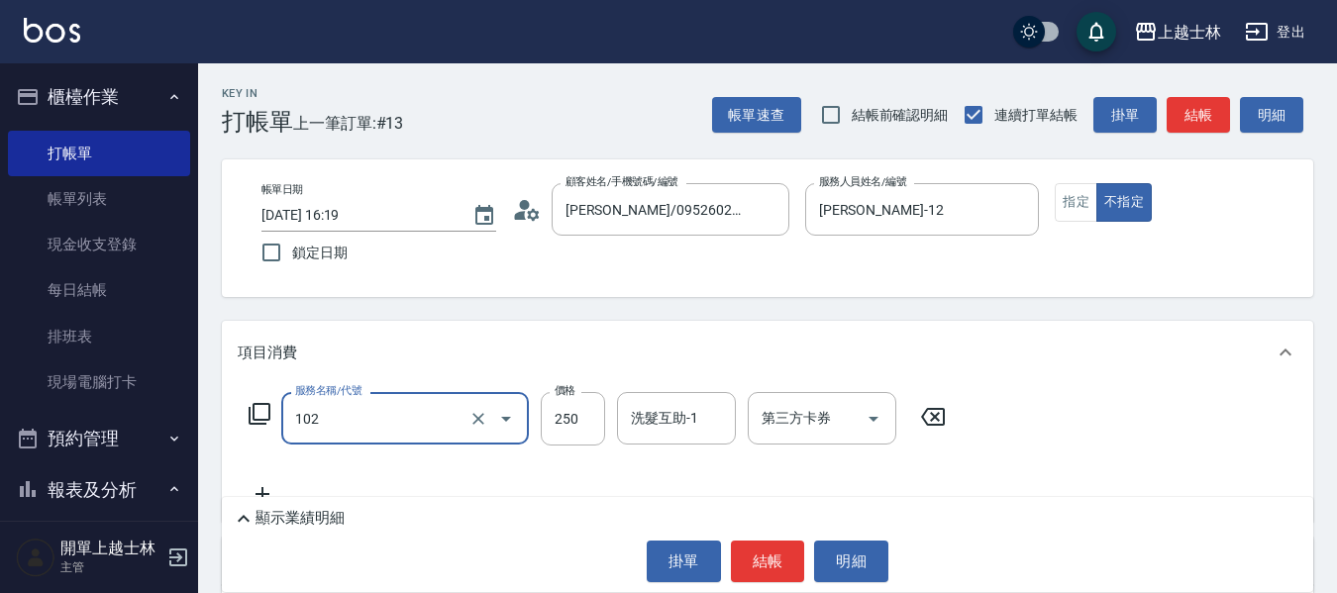
type input "精油洗髮(102)"
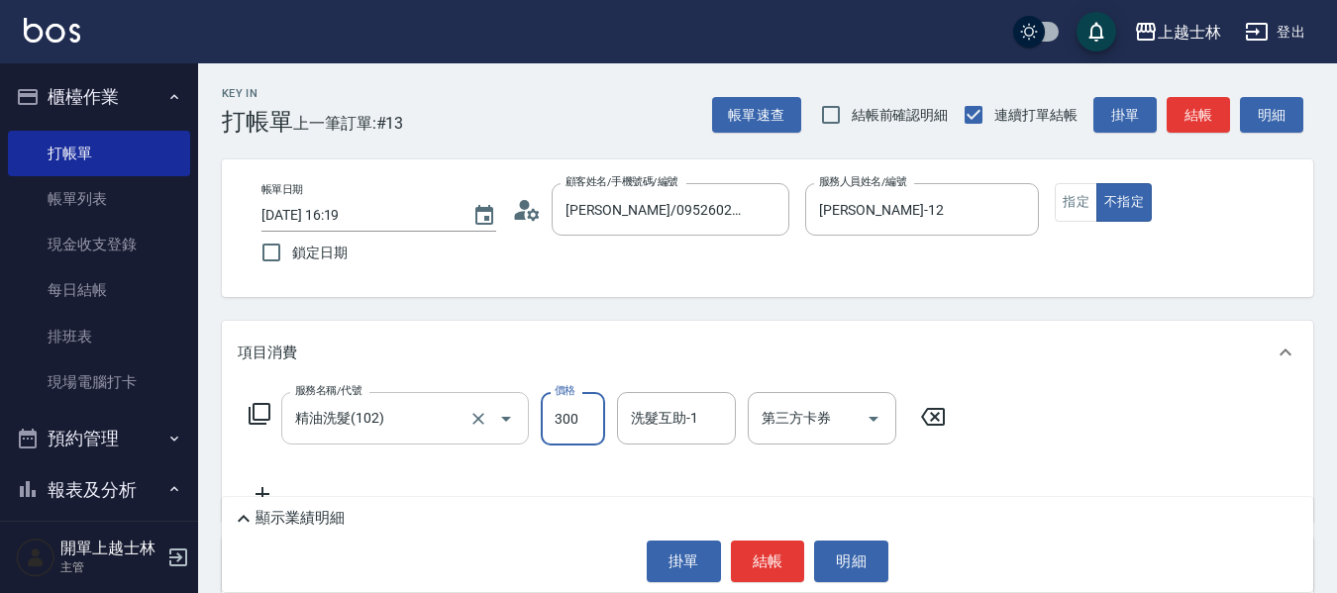
type input "300"
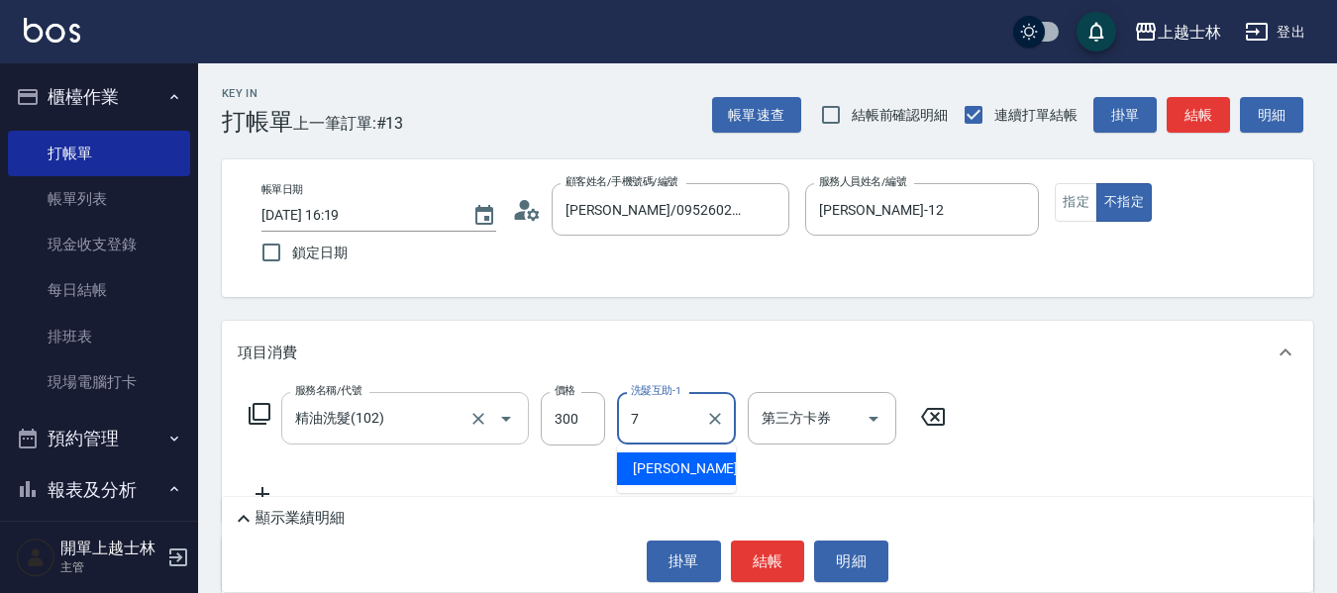
type input "[PERSON_NAME]-7"
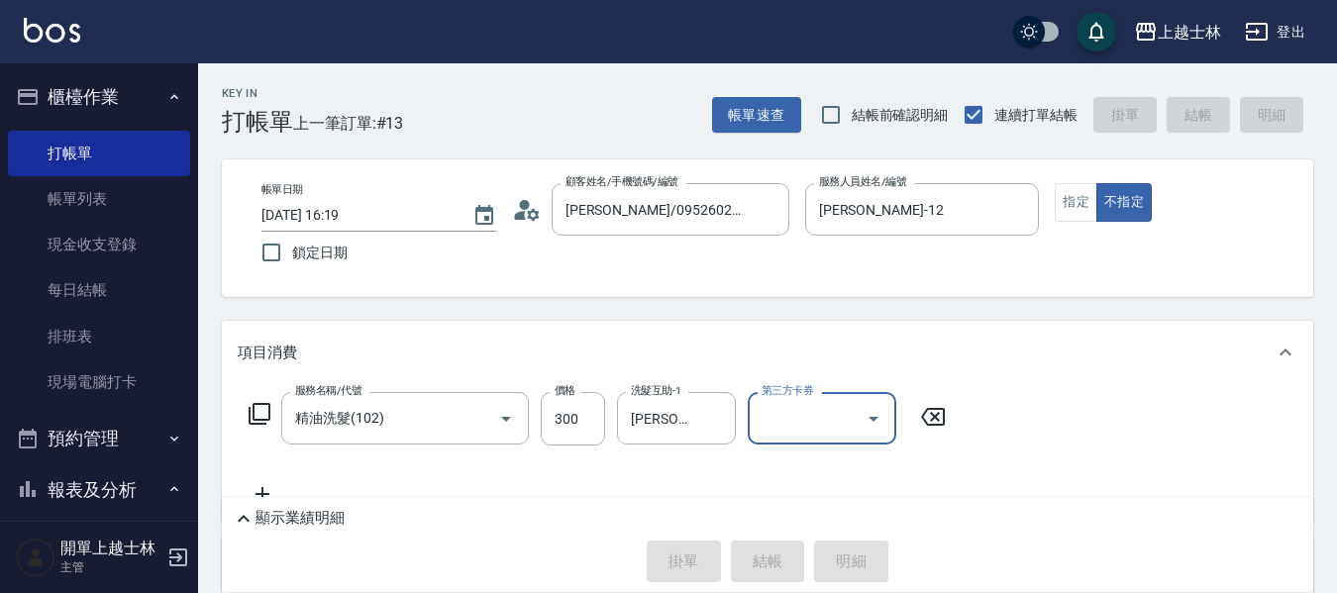
type input "[DATE] 16:23"
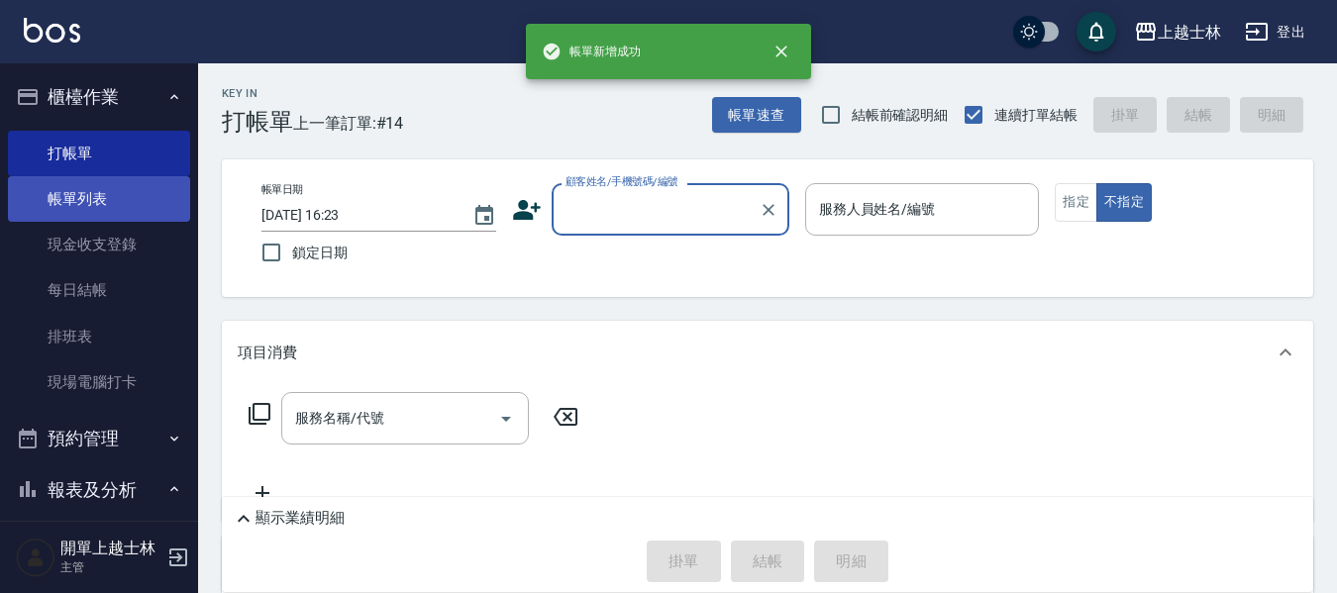
click at [73, 210] on link "帳單列表" at bounding box center [99, 199] width 182 height 46
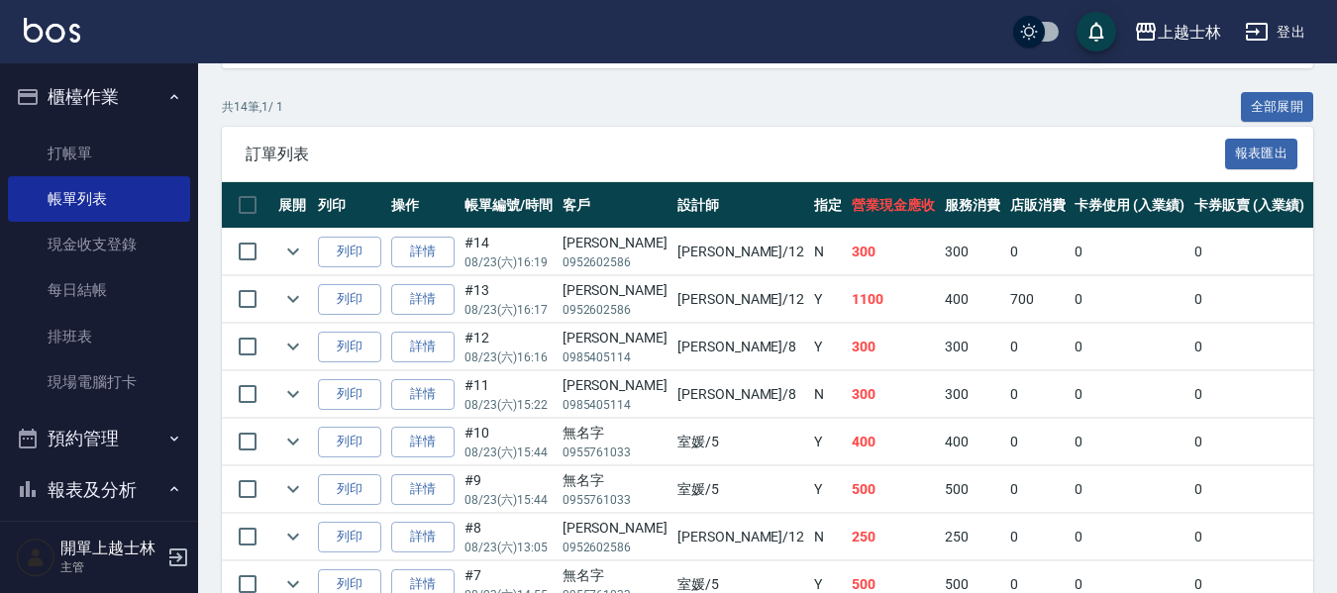
scroll to position [396, 0]
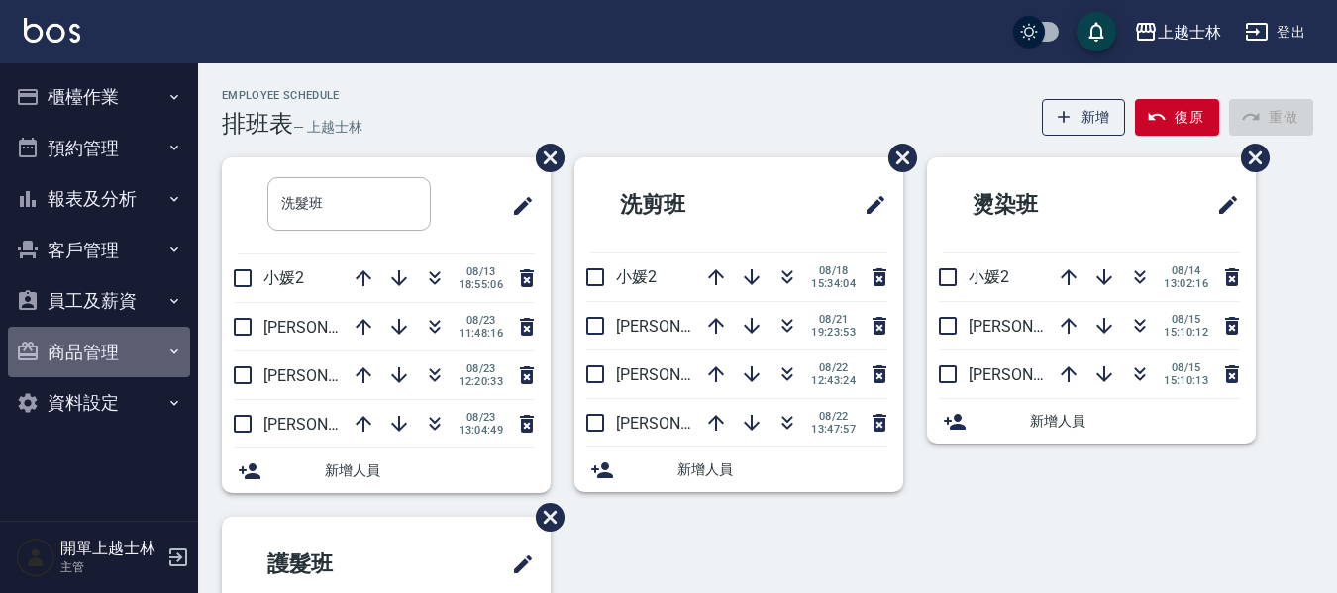
click at [109, 373] on button "商品管理" at bounding box center [99, 353] width 182 height 52
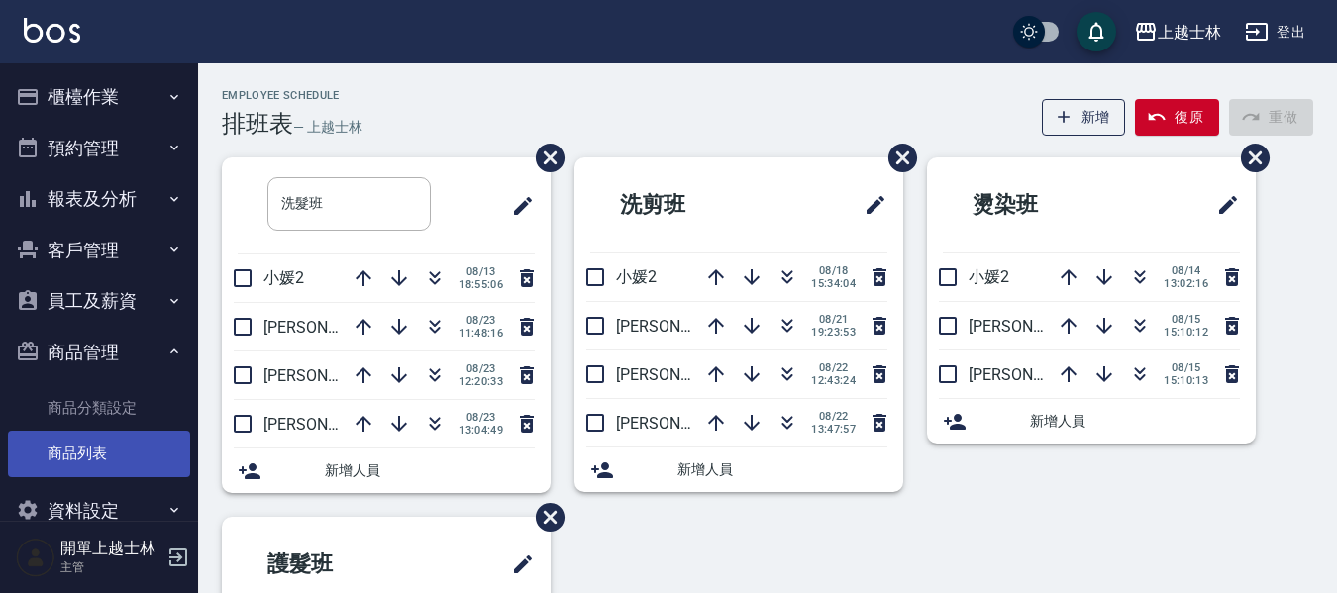
click at [108, 440] on link "商品列表" at bounding box center [99, 454] width 182 height 46
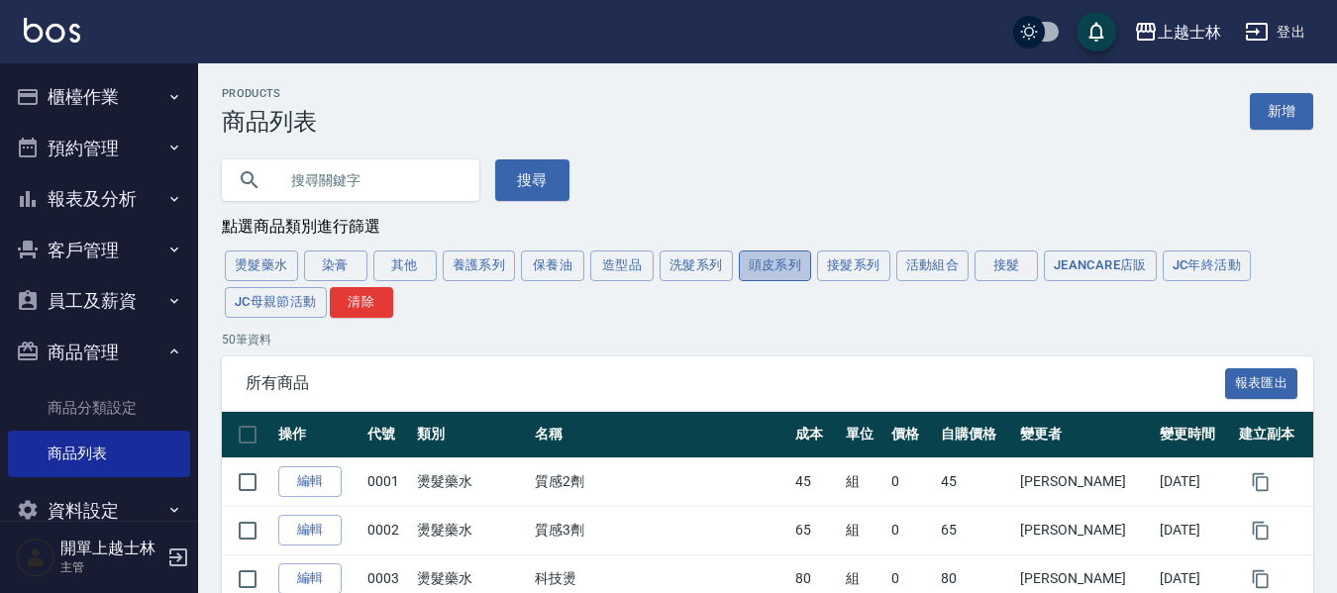
click at [803, 281] on button "頭皮系列" at bounding box center [775, 266] width 73 height 31
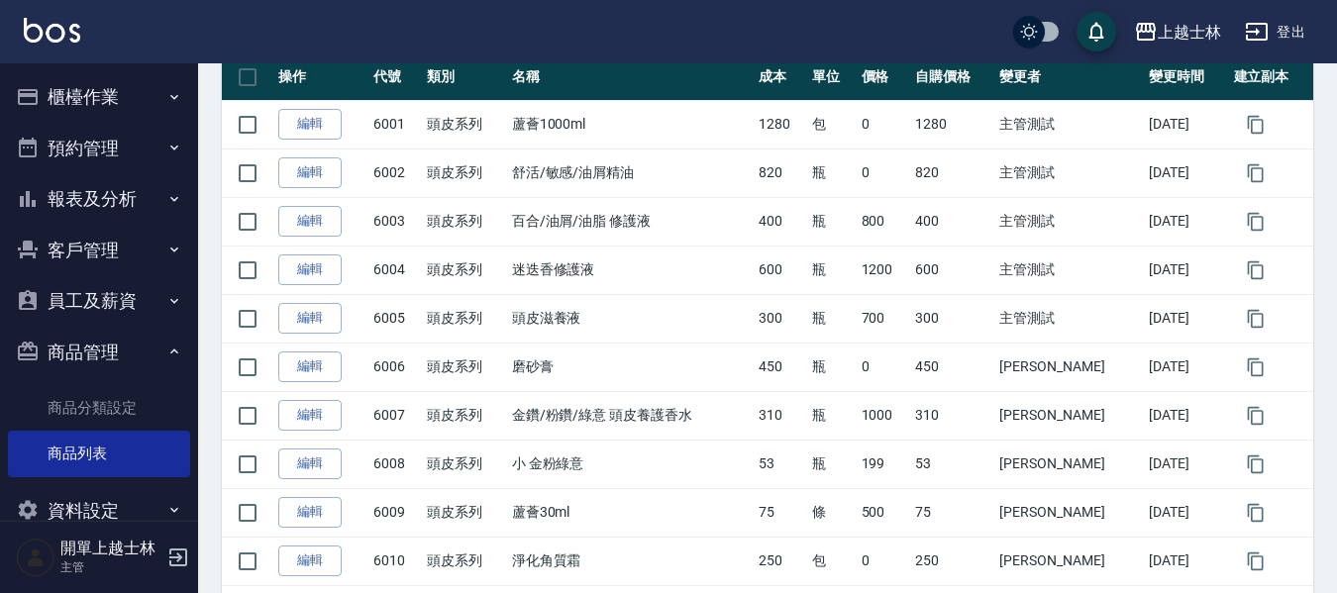
scroll to position [198, 0]
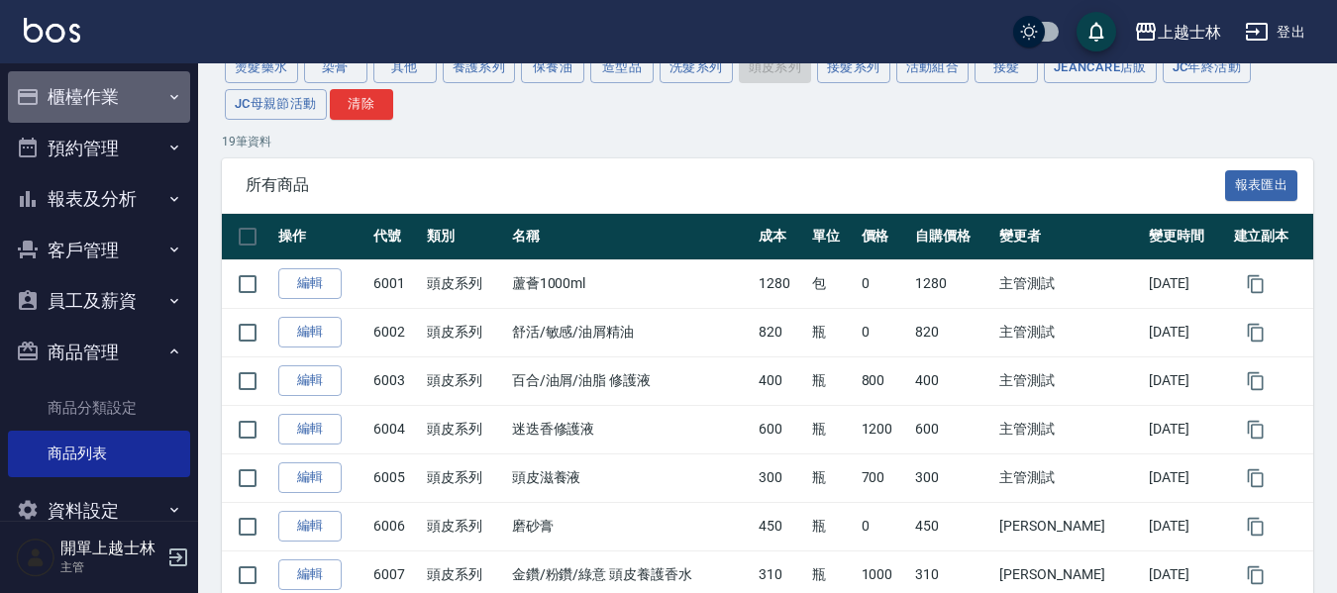
click at [131, 96] on button "櫃檯作業" at bounding box center [99, 97] width 182 height 52
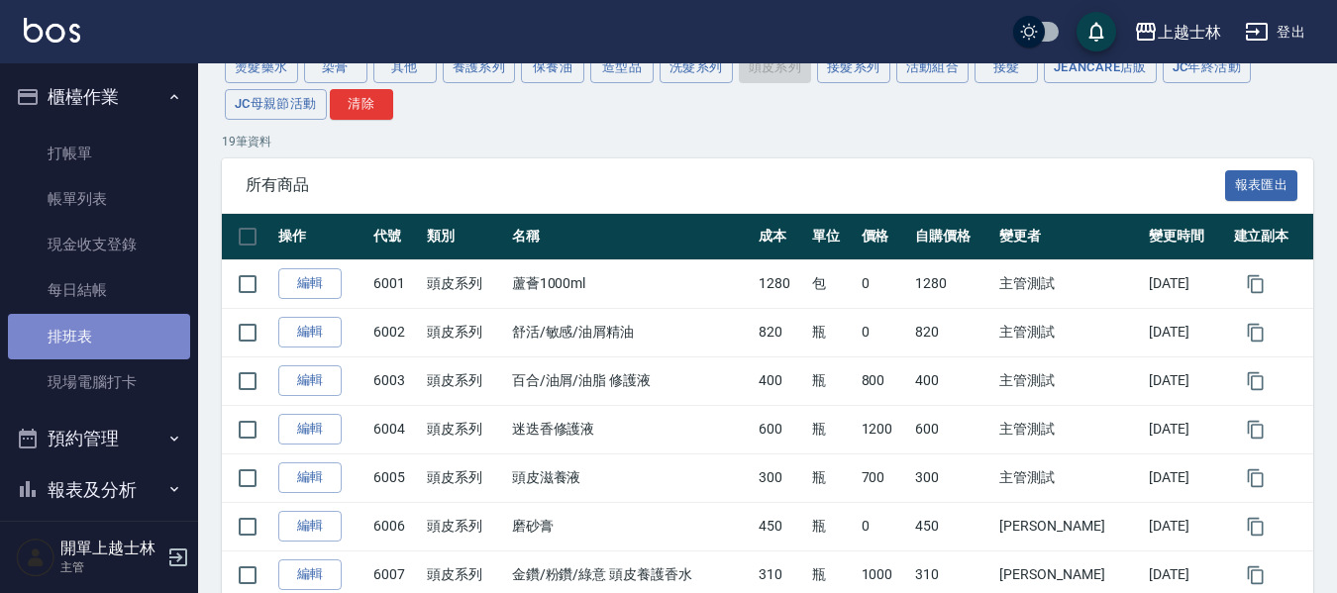
click at [109, 322] on link "排班表" at bounding box center [99, 337] width 182 height 46
